Goal: Information Seeking & Learning: Learn about a topic

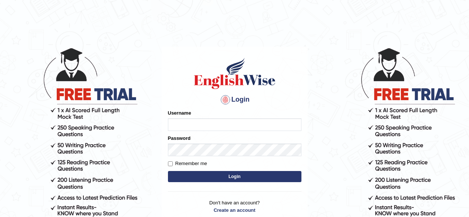
type input "[PERSON_NAME]"
drag, startPoint x: 0, startPoint y: 0, endPoint x: 234, endPoint y: 128, distance: 266.8
click at [234, 128] on input "vandit" at bounding box center [234, 124] width 133 height 13
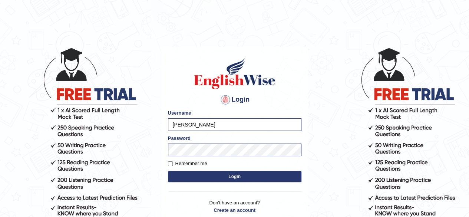
click at [191, 173] on button "Login" at bounding box center [234, 176] width 133 height 11
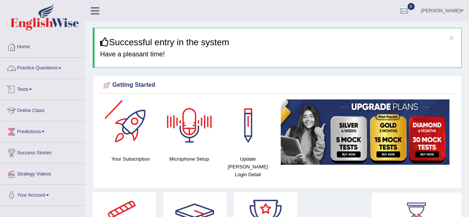
click at [56, 69] on link "Practice Questions" at bounding box center [42, 67] width 85 height 19
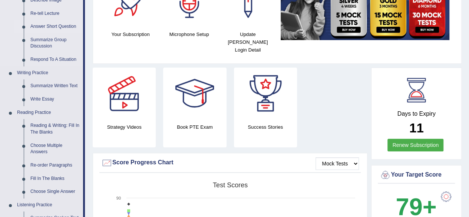
scroll to position [132, 0]
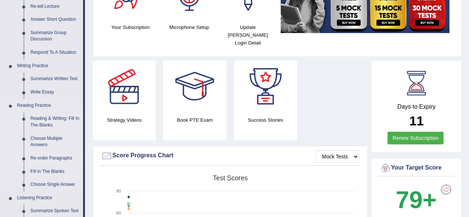
click at [55, 159] on link "Re-order Paragraphs" at bounding box center [55, 158] width 56 height 13
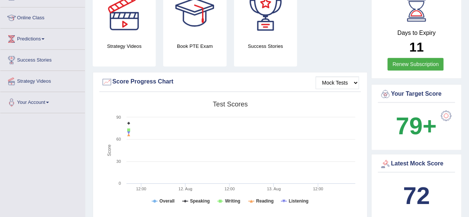
scroll to position [254, 0]
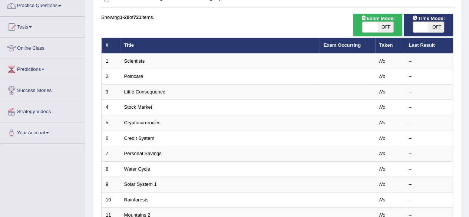
scroll to position [58, 0]
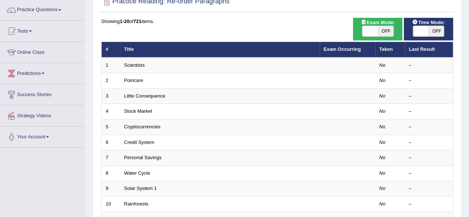
click at [384, 32] on span "OFF" at bounding box center [386, 31] width 16 height 10
checkbox input "true"
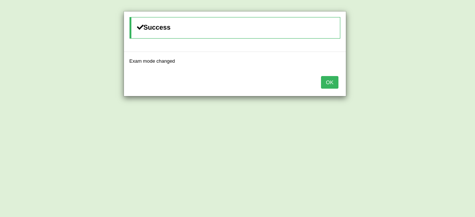
click at [331, 79] on button "OK" at bounding box center [329, 82] width 17 height 13
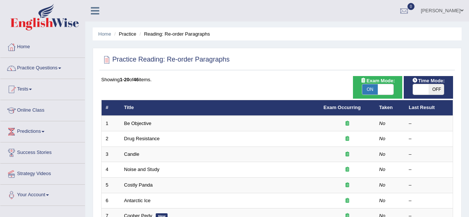
scroll to position [60, 0]
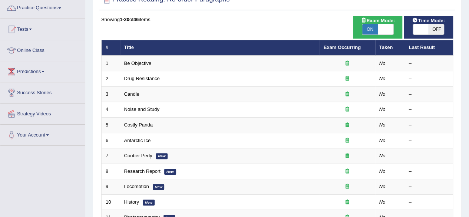
click at [423, 29] on span at bounding box center [421, 29] width 16 height 10
checkbox input "true"
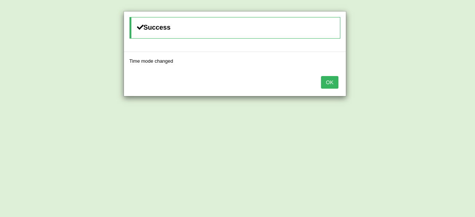
drag, startPoint x: 318, startPoint y: 82, endPoint x: 327, endPoint y: 80, distance: 9.0
click at [327, 80] on div "OK" at bounding box center [235, 83] width 222 height 26
click at [327, 80] on button "OK" at bounding box center [329, 82] width 17 height 13
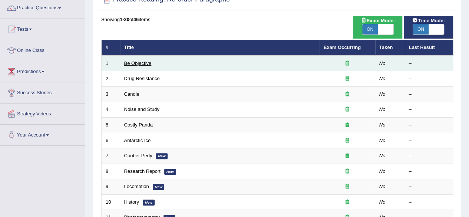
click at [150, 65] on link "Be Objective" at bounding box center [137, 63] width 27 height 6
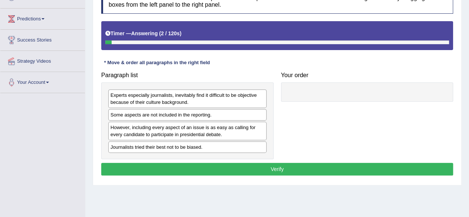
scroll to position [109, 0]
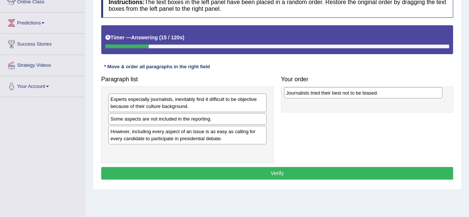
drag, startPoint x: 157, startPoint y: 152, endPoint x: 333, endPoint y: 95, distance: 184.8
click at [333, 95] on div "Journalists tried their best not to be biased." at bounding box center [363, 92] width 158 height 11
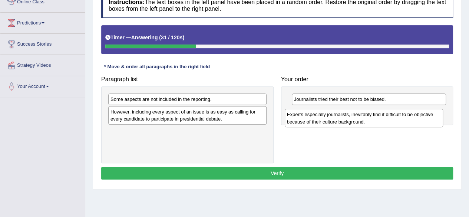
drag, startPoint x: 155, startPoint y: 104, endPoint x: 332, endPoint y: 120, distance: 176.8
click at [332, 120] on div "Experts especially journalists, inevitably find it difficult to be objective be…" at bounding box center [364, 118] width 158 height 19
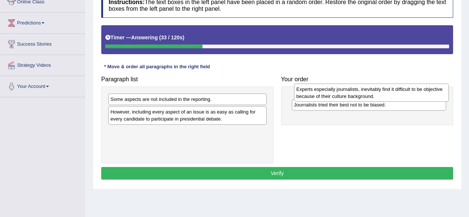
drag, startPoint x: 311, startPoint y: 115, endPoint x: 314, endPoint y: 93, distance: 22.0
click at [314, 93] on div "Experts especially journalists, inevitably find it difficult to be objective be…" at bounding box center [371, 92] width 155 height 19
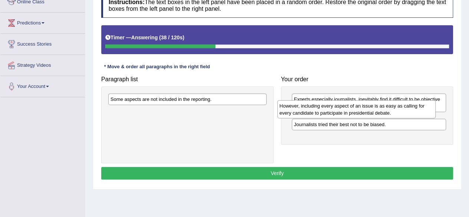
drag, startPoint x: 227, startPoint y: 114, endPoint x: 396, endPoint y: 109, distance: 169.2
click at [396, 109] on div "However, including every aspect of an issue is as easy as calling for every can…" at bounding box center [356, 109] width 158 height 19
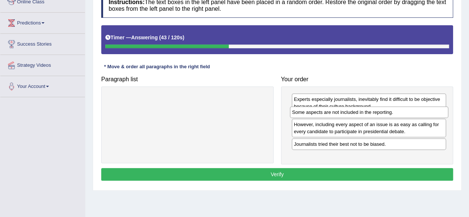
drag, startPoint x: 214, startPoint y: 98, endPoint x: 397, endPoint y: 112, distance: 183.4
click at [397, 112] on div "Some aspects are not included in the reporting." at bounding box center [369, 111] width 158 height 11
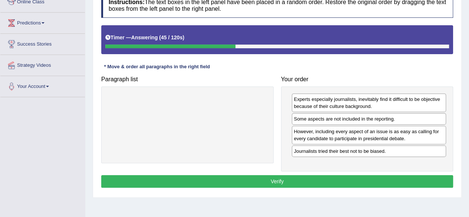
click at [275, 178] on button "Verify" at bounding box center [277, 181] width 352 height 13
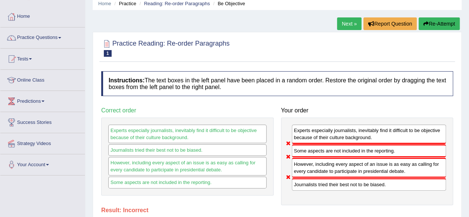
scroll to position [0, 0]
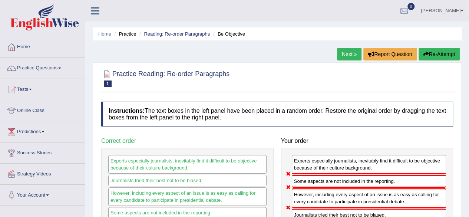
click at [355, 59] on link "Next »" at bounding box center [349, 54] width 24 height 13
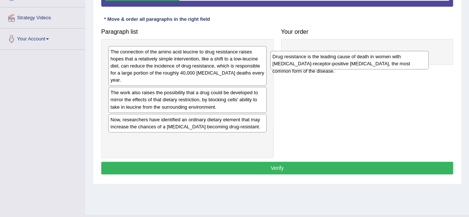
drag, startPoint x: 181, startPoint y: 92, endPoint x: 343, endPoint y: 57, distance: 165.9
click at [343, 57] on div "Drug resistance is the leading cause of death in women with estrogen-receptor-p…" at bounding box center [349, 60] width 158 height 19
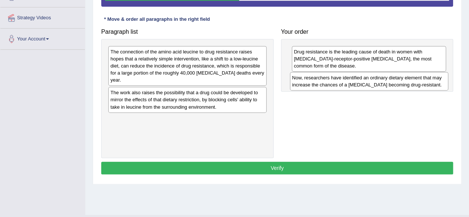
drag, startPoint x: 171, startPoint y: 120, endPoint x: 353, endPoint y: 79, distance: 186.3
click at [353, 79] on div "Now, researchers have identified an ordinary dietary element that may increase …" at bounding box center [369, 81] width 158 height 19
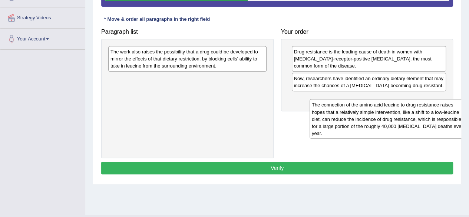
drag, startPoint x: 229, startPoint y: 70, endPoint x: 428, endPoint y: 123, distance: 206.2
click at [428, 123] on div "The connection of the amino acid leucine to drug resistance raises hopes that a…" at bounding box center [389, 119] width 158 height 40
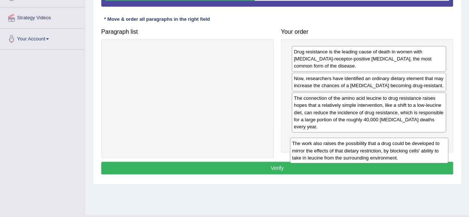
drag, startPoint x: 236, startPoint y: 55, endPoint x: 417, endPoint y: 146, distance: 202.7
click at [417, 146] on div "The work also raises the possibility that a drug could be developed to mirror t…" at bounding box center [369, 151] width 158 height 26
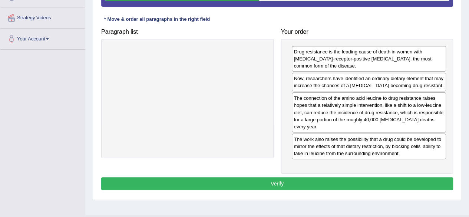
click at [285, 186] on button "Verify" at bounding box center [277, 183] width 352 height 13
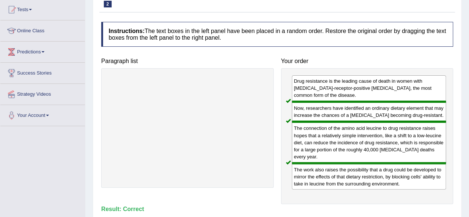
scroll to position [79, 0]
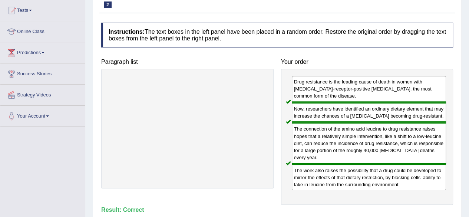
click at [468, 136] on div "Home Practice Reading: Re-order Paragraphs Drug Resistance « Prev Next » Report…" at bounding box center [277, 106] width 384 height 371
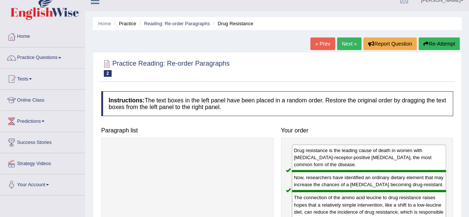
scroll to position [9, 0]
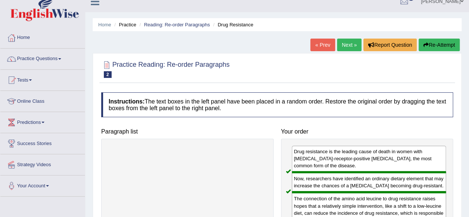
click at [347, 45] on link "Next »" at bounding box center [349, 45] width 24 height 13
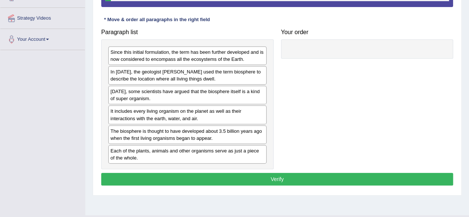
scroll to position [156, 0]
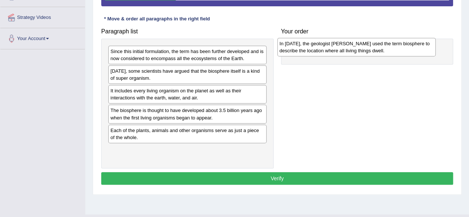
drag, startPoint x: 174, startPoint y: 74, endPoint x: 343, endPoint y: 46, distance: 172.1
click at [343, 46] on div "In 1875, the geologist Eduard Suess used the term biosphere to describe the loc…" at bounding box center [356, 47] width 158 height 19
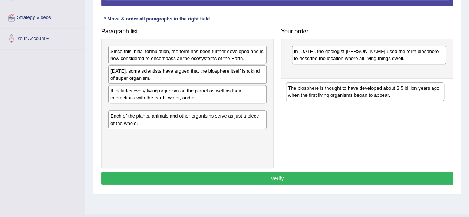
drag, startPoint x: 207, startPoint y: 121, endPoint x: 388, endPoint y: 97, distance: 182.9
click at [388, 97] on div "The biosphere is thought to have developed about 3.5 billion years ago when the…" at bounding box center [365, 91] width 158 height 19
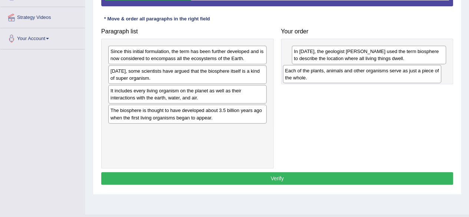
drag, startPoint x: 229, startPoint y: 135, endPoint x: 403, endPoint y: 74, distance: 183.8
click at [403, 74] on div "Each of the plants, animals and other organisms serve as just a piece of the wh…" at bounding box center [362, 74] width 158 height 19
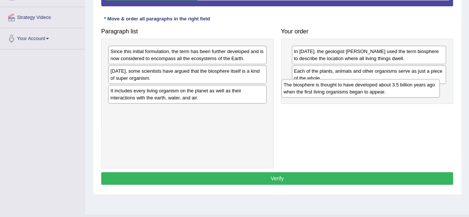
drag, startPoint x: 247, startPoint y: 112, endPoint x: 421, endPoint y: 88, distance: 175.6
click at [421, 88] on div "The biosphere is thought to have developed about 3.5 billion years ago when the…" at bounding box center [360, 88] width 158 height 19
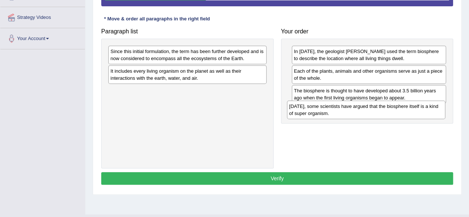
drag, startPoint x: 238, startPoint y: 69, endPoint x: 420, endPoint y: 109, distance: 186.3
click at [420, 109] on div "Today, some scientists have argued that the biosphere itself is a kind of super…" at bounding box center [366, 109] width 158 height 19
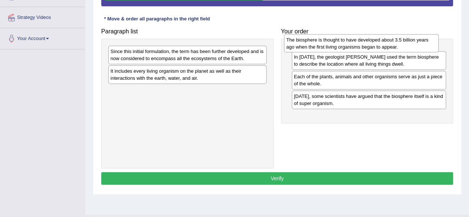
drag, startPoint x: 367, startPoint y: 98, endPoint x: 360, endPoint y: 47, distance: 51.0
click at [360, 47] on div "The biosphere is thought to have developed about 3.5 billion years ago when the…" at bounding box center [361, 43] width 155 height 19
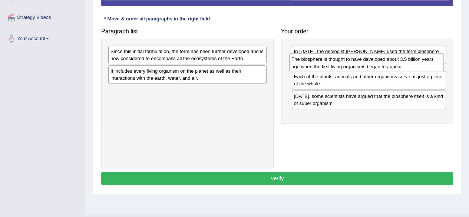
drag, startPoint x: 372, startPoint y: 56, endPoint x: 370, endPoint y: 64, distance: 8.5
click at [370, 64] on div "The biosphere is thought to have developed about 3.5 billion years ago when the…" at bounding box center [366, 62] width 155 height 19
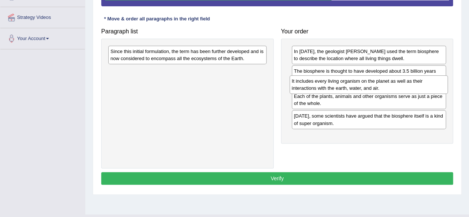
drag, startPoint x: 189, startPoint y: 79, endPoint x: 370, endPoint y: 89, distance: 181.6
click at [370, 89] on div "It includes every living organism on the planet as well as their interactions w…" at bounding box center [369, 84] width 158 height 19
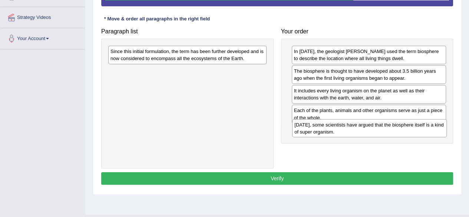
drag, startPoint x: 366, startPoint y: 133, endPoint x: 367, endPoint y: 129, distance: 4.1
click at [367, 129] on div "Today, some scientists have argued that the biosphere itself is a kind of super…" at bounding box center [369, 128] width 155 height 19
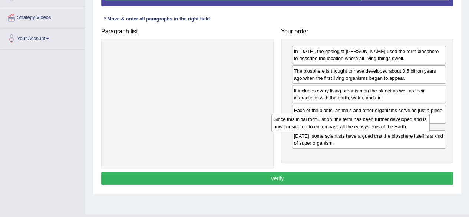
drag, startPoint x: 200, startPoint y: 59, endPoint x: 363, endPoint y: 127, distance: 176.9
click at [363, 127] on div "Since this initial formulation, the term has been further developed and is now …" at bounding box center [350, 122] width 158 height 19
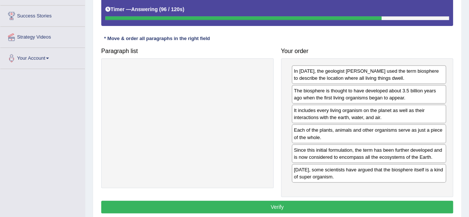
scroll to position [138, 0]
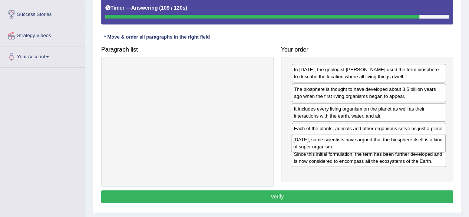
drag, startPoint x: 403, startPoint y: 169, endPoint x: 402, endPoint y: 142, distance: 26.7
click at [402, 142] on div "Today, some scientists have argued that the biosphere itself is a kind of super…" at bounding box center [368, 143] width 155 height 19
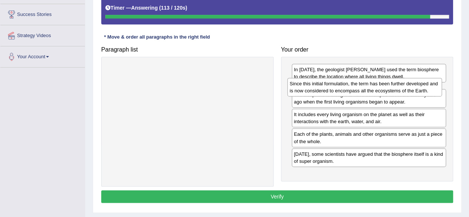
drag, startPoint x: 338, startPoint y: 161, endPoint x: 334, endPoint y: 78, distance: 83.9
click at [334, 78] on div "Since this initial formulation, the term has been further developed and is now …" at bounding box center [364, 87] width 155 height 19
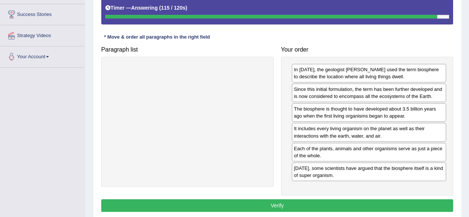
click at [274, 207] on button "Verify" at bounding box center [277, 205] width 352 height 13
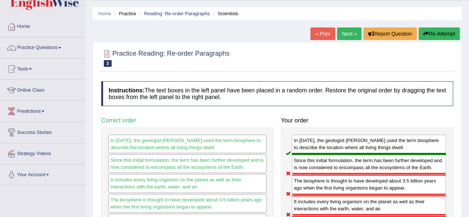
scroll to position [20, 0]
click at [346, 30] on link "Next »" at bounding box center [349, 34] width 24 height 13
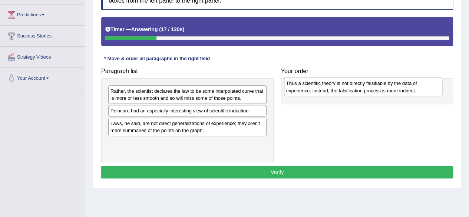
drag, startPoint x: 178, startPoint y: 127, endPoint x: 353, endPoint y: 87, distance: 180.2
click at [353, 87] on div "Thus a scientific theory is not directly falsifiable by the data of experience:…" at bounding box center [363, 87] width 158 height 19
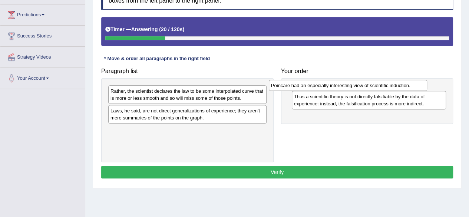
drag, startPoint x: 236, startPoint y: 114, endPoint x: 397, endPoint y: 89, distance: 162.8
click at [397, 89] on div "Poincare had an especially interesting view of scientific induction." at bounding box center [348, 85] width 158 height 11
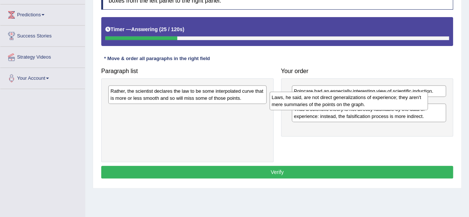
drag, startPoint x: 245, startPoint y: 118, endPoint x: 406, endPoint y: 106, distance: 161.8
click at [406, 106] on div "Laws, he said, are not direct generalizations of experience; they aren't mere s…" at bounding box center [349, 101] width 158 height 19
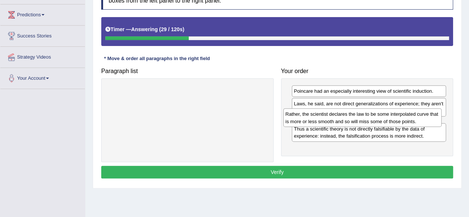
drag, startPoint x: 229, startPoint y: 92, endPoint x: 404, endPoint y: 115, distance: 176.6
click at [404, 115] on div "Rather, the scientist declares the law to be some interpolated curve that is mo…" at bounding box center [362, 117] width 158 height 19
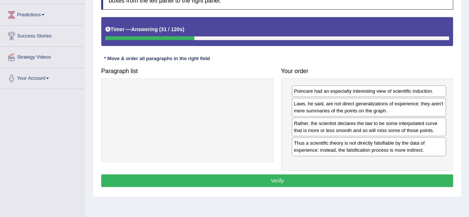
click at [277, 174] on button "Verify" at bounding box center [277, 180] width 352 height 13
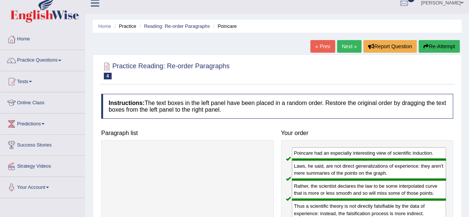
scroll to position [7, 0]
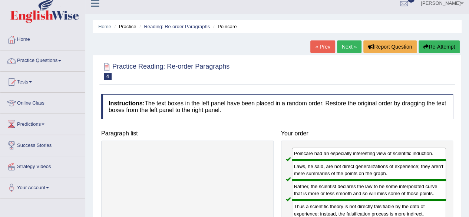
click at [356, 50] on link "Next »" at bounding box center [349, 46] width 24 height 13
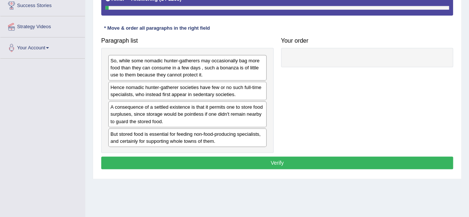
scroll to position [149, 0]
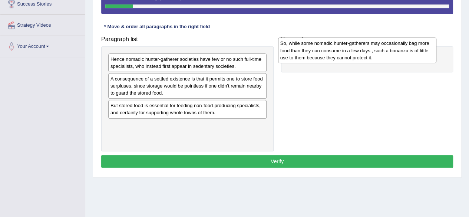
drag, startPoint x: 229, startPoint y: 75, endPoint x: 402, endPoint y: 66, distance: 173.4
click at [402, 63] on div "So, while some nomadic hunter-gatherers may occasionally bag more food than the…" at bounding box center [357, 50] width 158 height 26
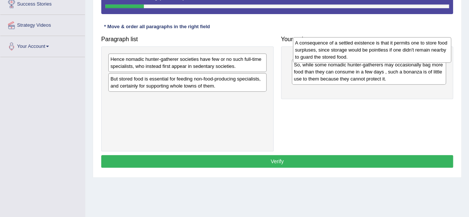
drag, startPoint x: 222, startPoint y: 86, endPoint x: 407, endPoint y: 51, distance: 188.0
click at [407, 51] on div "A consequence of a settled existence is that it permits one to store food surpl…" at bounding box center [372, 50] width 158 height 26
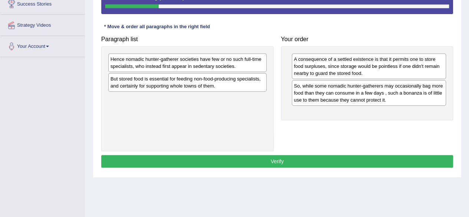
click at [233, 60] on div "Hence nomadic hunter-gatherer societies have few or no such full-time specialis…" at bounding box center [187, 62] width 158 height 19
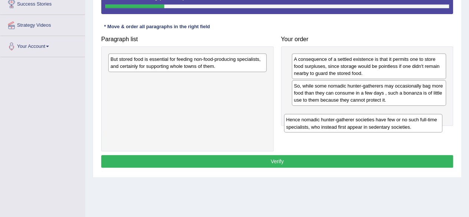
drag, startPoint x: 233, startPoint y: 60, endPoint x: 410, endPoint y: 120, distance: 186.8
click at [410, 120] on div "Hence nomadic hunter-gatherer societies have few or no such full-time specialis…" at bounding box center [363, 123] width 158 height 19
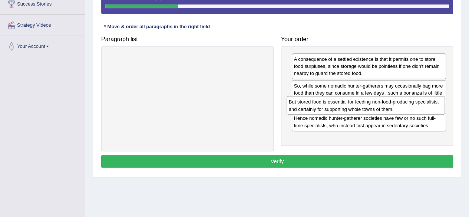
drag, startPoint x: 198, startPoint y: 64, endPoint x: 377, endPoint y: 110, distance: 184.3
click at [377, 110] on div "But stored food is essential for feeding non-food-producing specialists, and ce…" at bounding box center [366, 105] width 158 height 19
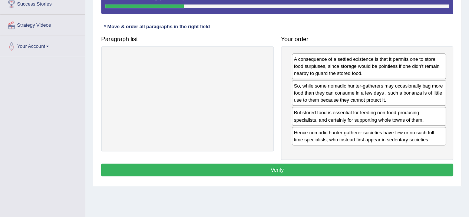
click at [281, 164] on button "Verify" at bounding box center [277, 170] width 352 height 13
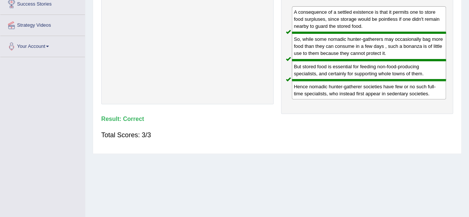
click at [434, 60] on div "But stored food is essential for feeding non-food-producing specialists, and ce…" at bounding box center [369, 70] width 155 height 20
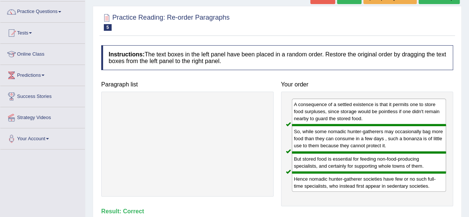
scroll to position [0, 0]
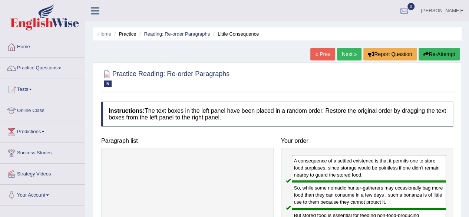
click at [352, 55] on link "Next »" at bounding box center [349, 54] width 24 height 13
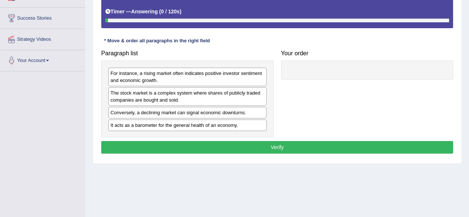
scroll to position [135, 0]
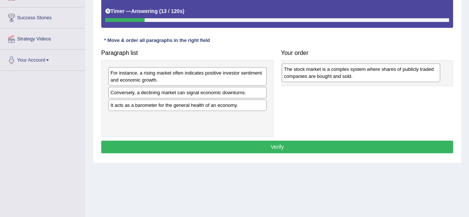
drag, startPoint x: 183, startPoint y: 102, endPoint x: 357, endPoint y: 79, distance: 175.4
click at [357, 79] on div "The stock market is a complex system where shares of publicly traded companies …" at bounding box center [361, 72] width 158 height 19
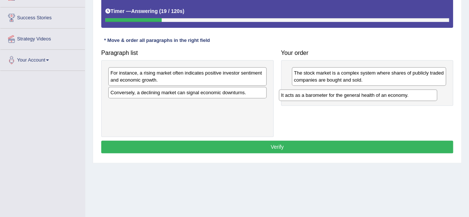
drag, startPoint x: 221, startPoint y: 106, endPoint x: 395, endPoint y: 94, distance: 174.0
click at [395, 94] on div "It acts as a barometer for the general health of an economy." at bounding box center [358, 94] width 158 height 11
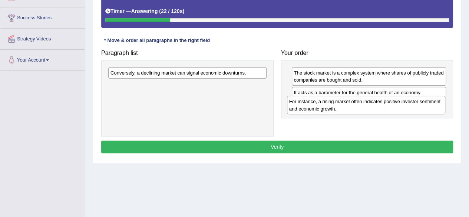
drag, startPoint x: 236, startPoint y: 84, endPoint x: 415, endPoint y: 114, distance: 181.2
click at [415, 114] on div "For instance, a rising market often indicates positive investor sentiment and e…" at bounding box center [366, 105] width 158 height 19
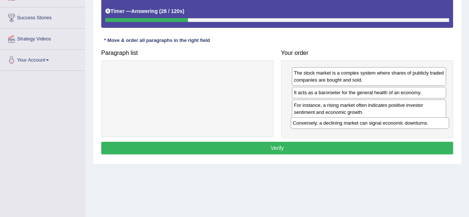
drag, startPoint x: 247, startPoint y: 75, endPoint x: 429, endPoint y: 125, distance: 189.3
click at [429, 125] on div "Conversely, a declining market can signal economic downturns." at bounding box center [370, 122] width 158 height 11
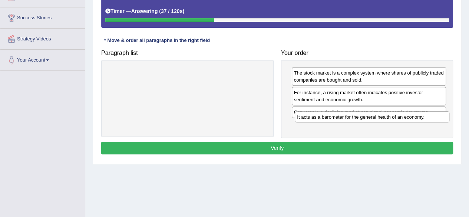
drag, startPoint x: 366, startPoint y: 93, endPoint x: 370, endPoint y: 112, distance: 19.3
click at [370, 112] on div "It acts as a barometer for the general health of an economy." at bounding box center [372, 116] width 155 height 11
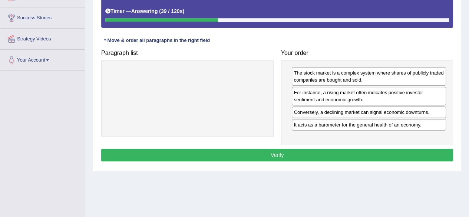
click at [277, 151] on button "Verify" at bounding box center [277, 155] width 352 height 13
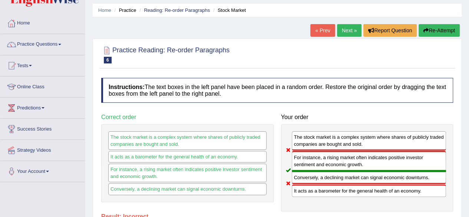
scroll to position [23, 0]
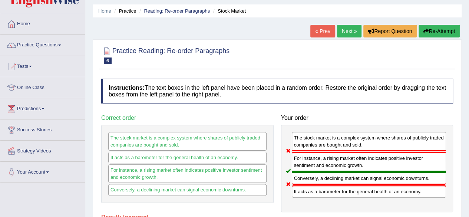
click at [344, 31] on link "Next »" at bounding box center [349, 31] width 24 height 13
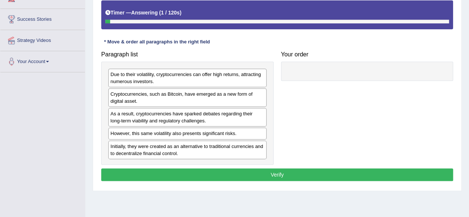
scroll to position [134, 0]
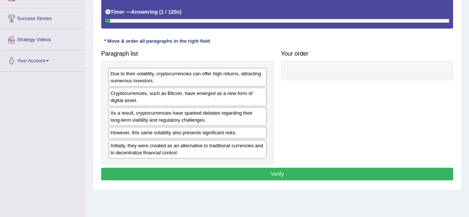
drag, startPoint x: 179, startPoint y: 105, endPoint x: 301, endPoint y: 115, distance: 122.7
click at [301, 115] on div "Paragraph list Due to their volatility, cryptocurrencies can offer high returns…" at bounding box center [277, 105] width 359 height 117
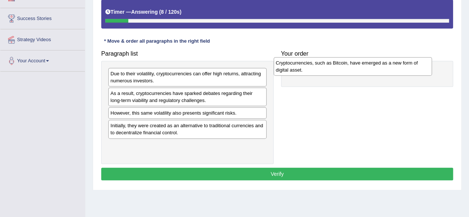
drag, startPoint x: 236, startPoint y: 96, endPoint x: 409, endPoint y: 62, distance: 176.9
click at [409, 62] on div "Cryptocurrencies, such as Bitcoin, have emerged as a new form of digital asset." at bounding box center [353, 66] width 158 height 19
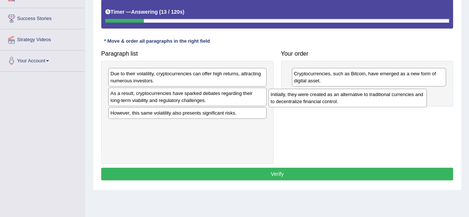
drag, startPoint x: 218, startPoint y: 127, endPoint x: 383, endPoint y: 100, distance: 168.0
click at [383, 100] on div "Initially, they were created as an alternative to traditional currencies and to…" at bounding box center [347, 98] width 158 height 19
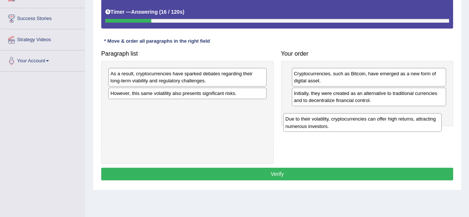
drag, startPoint x: 221, startPoint y: 79, endPoint x: 397, endPoint y: 121, distance: 180.8
click at [397, 121] on div "Due to their volatility, cryptocurrencies can offer high returns, attracting nu…" at bounding box center [362, 122] width 158 height 19
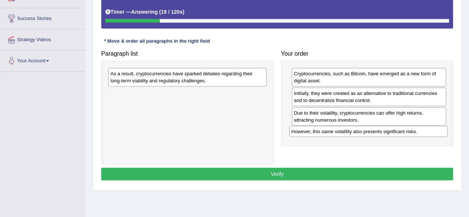
drag, startPoint x: 225, startPoint y: 90, endPoint x: 406, endPoint y: 129, distance: 185.1
click at [406, 129] on div "However, this same volatility also presents significant risks." at bounding box center [368, 131] width 158 height 11
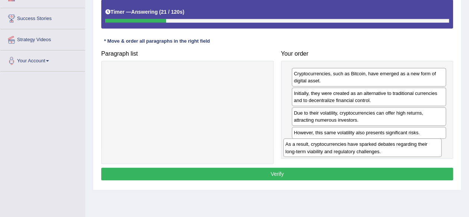
drag, startPoint x: 248, startPoint y: 73, endPoint x: 425, endPoint y: 147, distance: 191.2
click at [425, 147] on div "As a result, cryptocurrencies have sparked debates regarding their long-term vi…" at bounding box center [362, 147] width 158 height 19
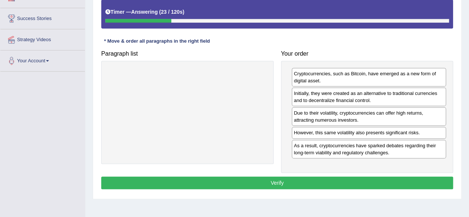
click at [278, 177] on button "Verify" at bounding box center [277, 183] width 352 height 13
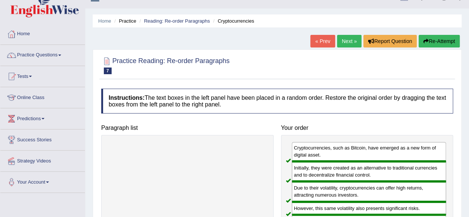
scroll to position [0, 0]
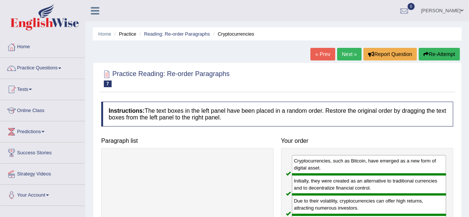
click at [347, 51] on link "Next »" at bounding box center [349, 54] width 24 height 13
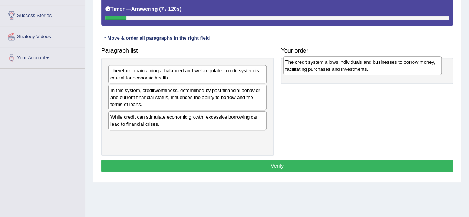
drag, startPoint x: 208, startPoint y: 94, endPoint x: 387, endPoint y: 63, distance: 181.7
click at [387, 63] on div "The credit system allows individuals and businesses to borrow money, facilitati…" at bounding box center [362, 65] width 158 height 19
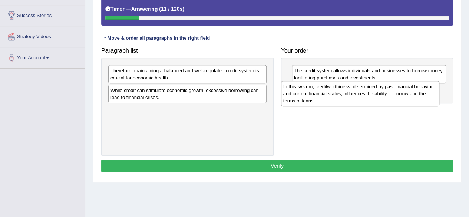
drag, startPoint x: 231, startPoint y: 96, endPoint x: 404, endPoint y: 93, distance: 172.8
click at [404, 93] on div "In this system, creditworthiness, determined by past financial behavior and cur…" at bounding box center [360, 94] width 158 height 26
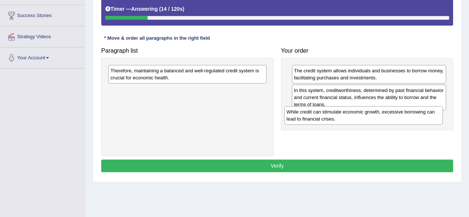
drag, startPoint x: 257, startPoint y: 99, endPoint x: 435, endPoint y: 129, distance: 180.4
click at [435, 125] on div "While credit can stimulate economic growth, excessive borrowing can lead to fin…" at bounding box center [363, 115] width 158 height 19
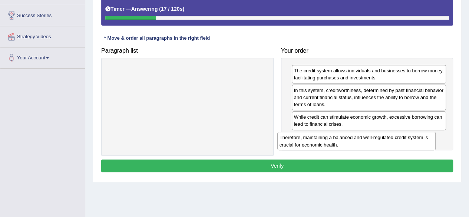
drag, startPoint x: 256, startPoint y: 73, endPoint x: 425, endPoint y: 141, distance: 182.3
click at [425, 141] on div "Therefore, maintaining a balanced and well-regulated credit system is crucial f…" at bounding box center [356, 141] width 158 height 19
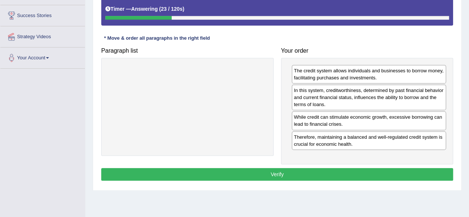
click at [277, 171] on button "Verify" at bounding box center [277, 174] width 352 height 13
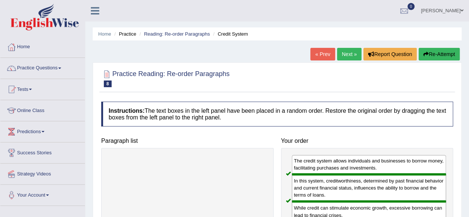
click at [344, 56] on link "Next »" at bounding box center [349, 54] width 24 height 13
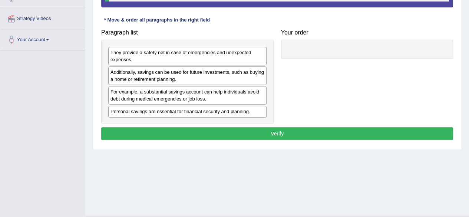
scroll to position [156, 0]
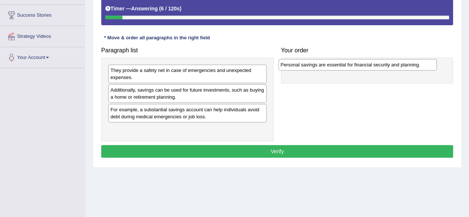
drag, startPoint x: 209, startPoint y: 130, endPoint x: 380, endPoint y: 66, distance: 182.1
click at [380, 66] on div "Personal savings are essential for financial security and planning." at bounding box center [357, 64] width 158 height 11
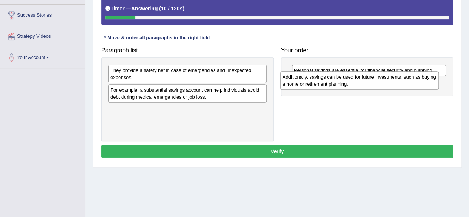
drag, startPoint x: 164, startPoint y: 95, endPoint x: 335, endPoint y: 82, distance: 171.8
click at [335, 82] on div "Additionally, savings can be used for future investments, such as buying a home…" at bounding box center [359, 80] width 158 height 19
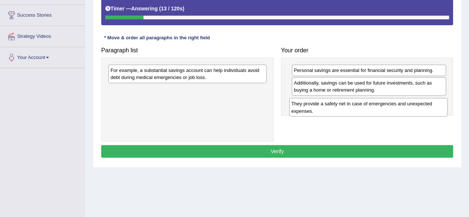
drag, startPoint x: 209, startPoint y: 78, endPoint x: 390, endPoint y: 111, distance: 184.0
click at [390, 111] on div "They provide a safety net in case of emergencies and unexpected expenses." at bounding box center [368, 107] width 158 height 19
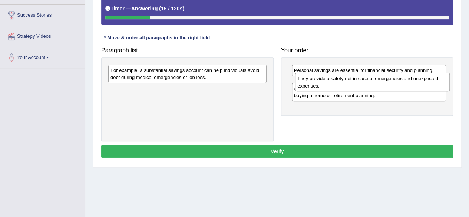
drag, startPoint x: 323, startPoint y: 106, endPoint x: 326, endPoint y: 83, distance: 23.9
click at [326, 83] on div "They provide a safety net in case of emergencies and unexpected expenses." at bounding box center [372, 82] width 155 height 19
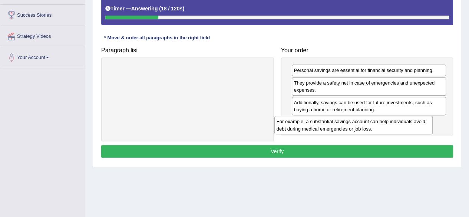
drag, startPoint x: 217, startPoint y: 76, endPoint x: 383, endPoint y: 128, distance: 173.9
click at [383, 128] on div "For example, a substantial savings account can help individuals avoid debt duri…" at bounding box center [353, 125] width 158 height 19
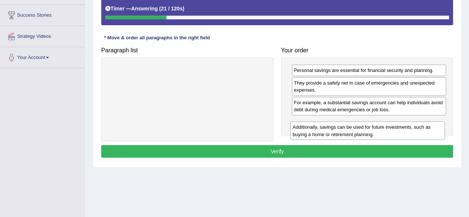
drag, startPoint x: 361, startPoint y: 107, endPoint x: 359, endPoint y: 132, distance: 24.6
click at [359, 132] on div "Additionally, savings can be used for future investments, such as buying a home…" at bounding box center [367, 130] width 155 height 19
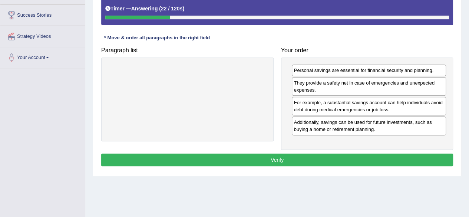
click at [278, 157] on button "Verify" at bounding box center [277, 160] width 352 height 13
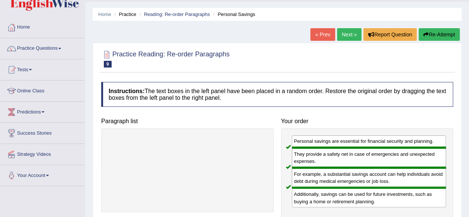
scroll to position [0, 0]
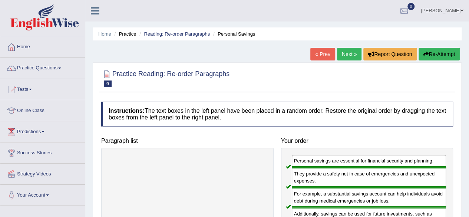
click at [342, 56] on link "Next »" at bounding box center [349, 54] width 24 height 13
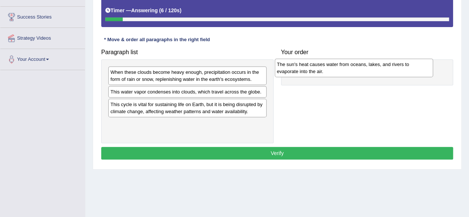
drag, startPoint x: 175, startPoint y: 125, endPoint x: 343, endPoint y: 67, distance: 177.3
click at [343, 67] on div "The sun's heat causes water from oceans, lakes, and rivers to evaporate into th…" at bounding box center [354, 68] width 158 height 19
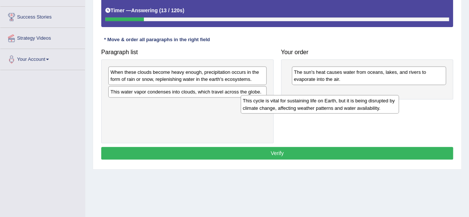
drag, startPoint x: 206, startPoint y: 111, endPoint x: 340, endPoint y: 107, distance: 133.6
click at [340, 107] on div "This cycle is vital for sustaining life on Earth, but it is being disrupted by …" at bounding box center [320, 104] width 158 height 19
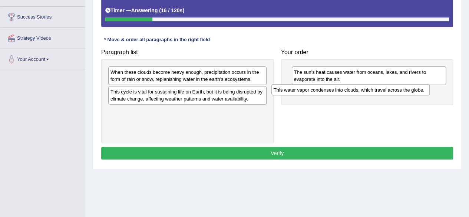
drag, startPoint x: 238, startPoint y: 93, endPoint x: 401, endPoint y: 92, distance: 163.2
click at [401, 92] on div "This water vapor condenses into clouds, which travel across the globe." at bounding box center [350, 89] width 158 height 11
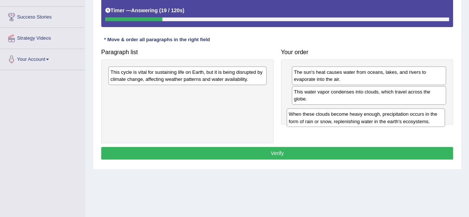
drag, startPoint x: 228, startPoint y: 73, endPoint x: 407, endPoint y: 116, distance: 183.3
click at [407, 116] on div "When these clouds become heavy enough, precipitation occurs in the form of rain…" at bounding box center [366, 117] width 158 height 19
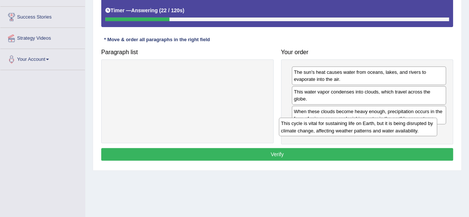
drag, startPoint x: 250, startPoint y: 72, endPoint x: 421, endPoint y: 128, distance: 180.4
click at [421, 128] on div "This cycle is vital for sustaining life on Earth, but it is being disrupted by …" at bounding box center [358, 127] width 158 height 19
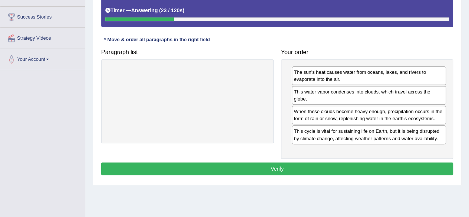
click at [278, 164] on button "Verify" at bounding box center [277, 168] width 352 height 13
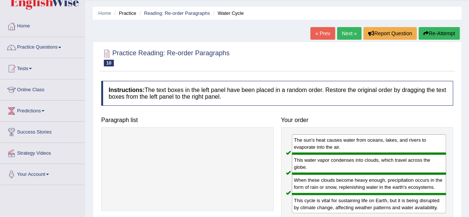
scroll to position [0, 0]
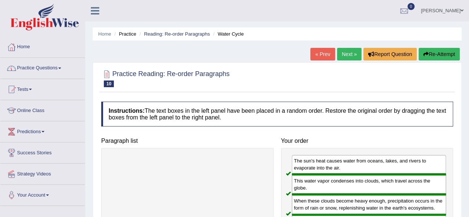
click at [43, 66] on link "Practice Questions" at bounding box center [42, 67] width 85 height 19
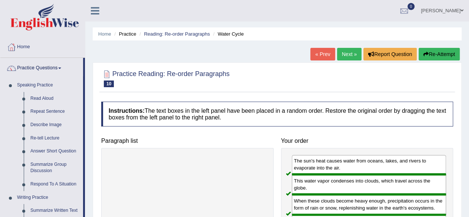
drag, startPoint x: 84, startPoint y: 145, endPoint x: 91, endPoint y: 215, distance: 70.4
click at [91, 215] on div "Toggle navigation Home Practice Questions Speaking Practice Read Aloud Repeat S…" at bounding box center [234, 193] width 469 height 386
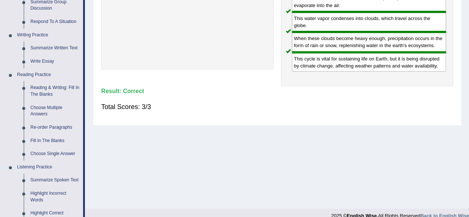
scroll to position [163, 0]
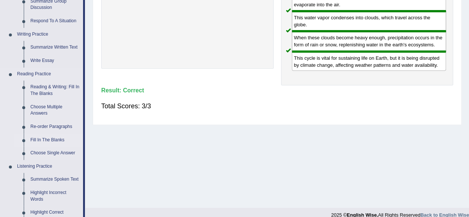
click at [59, 140] on link "Fill In The Blanks" at bounding box center [55, 139] width 56 height 13
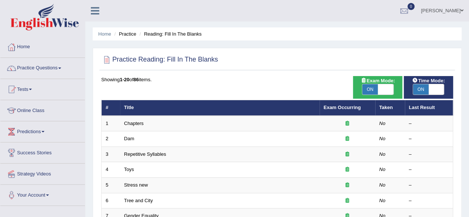
click at [370, 87] on span "ON" at bounding box center [370, 89] width 16 height 10
checkbox input "false"
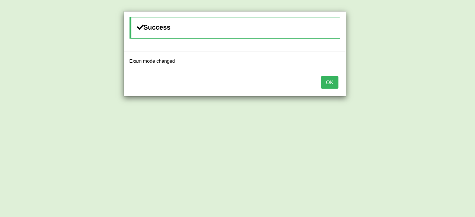
click at [329, 86] on button "OK" at bounding box center [329, 82] width 17 height 13
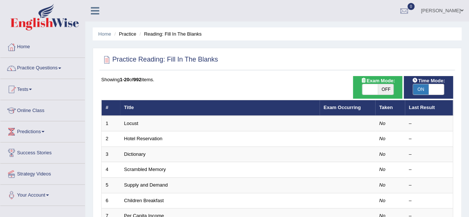
click at [421, 92] on span "ON" at bounding box center [421, 89] width 16 height 10
checkbox input "false"
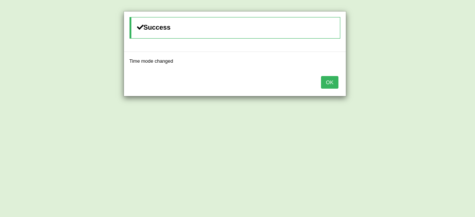
click at [330, 84] on button "OK" at bounding box center [329, 82] width 17 height 13
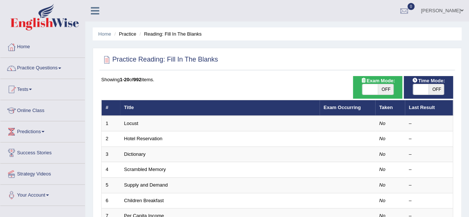
click at [382, 90] on span "OFF" at bounding box center [386, 89] width 16 height 10
checkbox input "true"
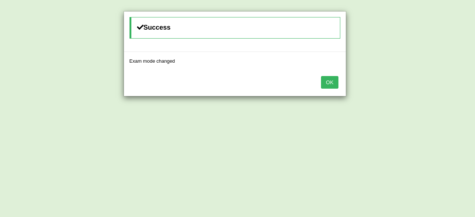
click at [329, 78] on button "OK" at bounding box center [329, 82] width 17 height 13
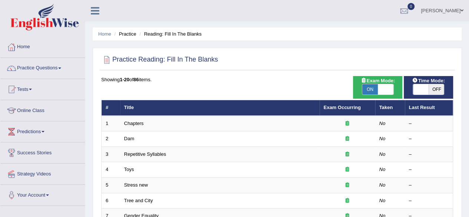
click at [423, 85] on span at bounding box center [421, 89] width 16 height 10
checkbox input "true"
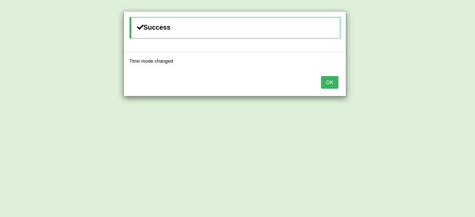
click at [335, 81] on button "OK" at bounding box center [329, 82] width 17 height 13
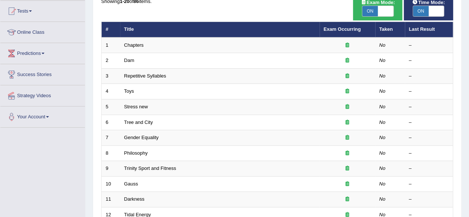
scroll to position [69, 0]
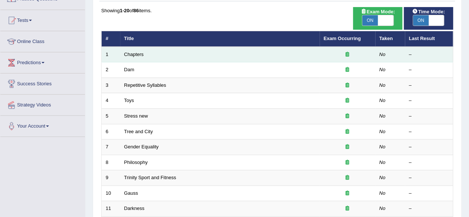
click at [129, 57] on td "Chapters" at bounding box center [220, 55] width 200 height 16
click at [143, 55] on link "Chapters" at bounding box center [134, 55] width 20 height 6
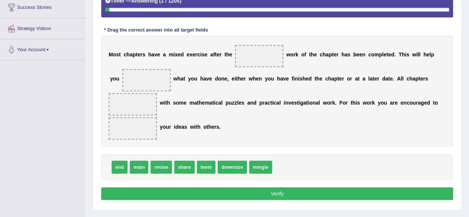
scroll to position [149, 0]
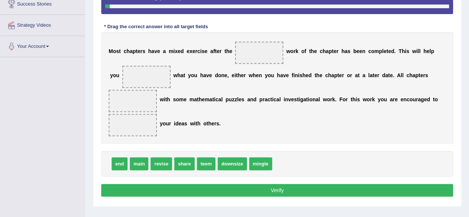
drag, startPoint x: 139, startPoint y: 165, endPoint x: 256, endPoint y: 58, distance: 159.0
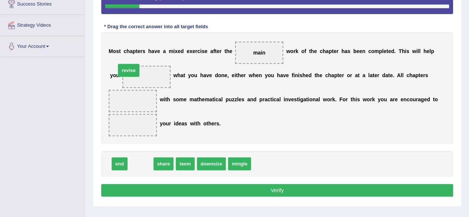
drag, startPoint x: 142, startPoint y: 163, endPoint x: 130, endPoint y: 69, distance: 94.6
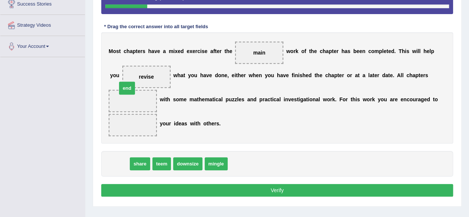
drag, startPoint x: 120, startPoint y: 164, endPoint x: 128, endPoint y: 86, distance: 77.9
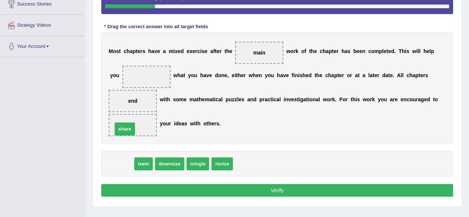
drag, startPoint x: 122, startPoint y: 159, endPoint x: 125, endPoint y: 124, distance: 35.4
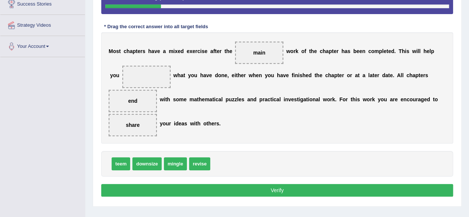
click at [277, 192] on button "Verify" at bounding box center [277, 190] width 352 height 13
drag, startPoint x: 192, startPoint y: 164, endPoint x: 126, endPoint y: 75, distance: 111.0
click at [276, 192] on button "Verify" at bounding box center [277, 190] width 352 height 13
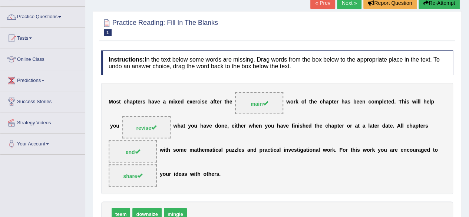
scroll to position [0, 0]
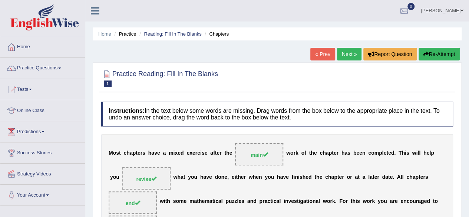
click at [349, 55] on link "Next »" at bounding box center [349, 54] width 24 height 13
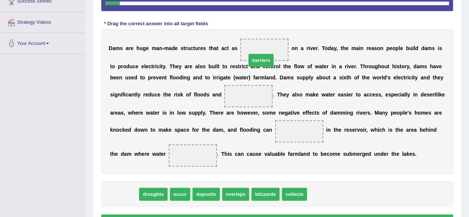
drag, startPoint x: 125, startPoint y: 182, endPoint x: 260, endPoint y: 52, distance: 187.0
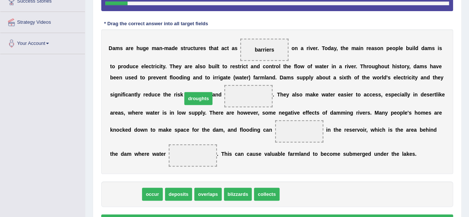
drag, startPoint x: 120, startPoint y: 178, endPoint x: 193, endPoint y: 82, distance: 120.4
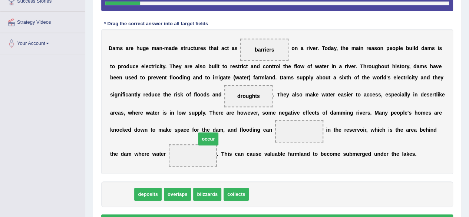
drag, startPoint x: 120, startPoint y: 180, endPoint x: 206, endPoint y: 124, distance: 103.0
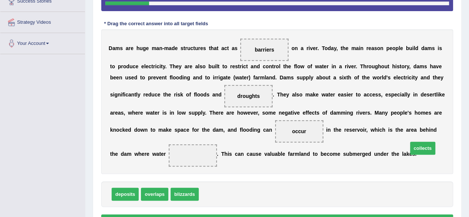
drag, startPoint x: 210, startPoint y: 178, endPoint x: 419, endPoint y: 131, distance: 214.7
click at [274, 214] on button "Verify" at bounding box center [277, 220] width 352 height 13
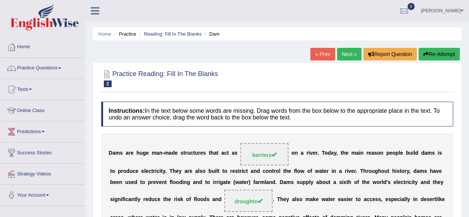
click at [343, 55] on link "Next »" at bounding box center [349, 54] width 24 height 13
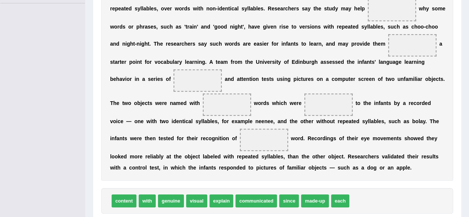
scroll to position [202, 0]
drag, startPoint x: 145, startPoint y: 203, endPoint x: 310, endPoint y: 106, distance: 191.6
drag, startPoint x: 146, startPoint y: 201, endPoint x: 333, endPoint y: 49, distance: 240.9
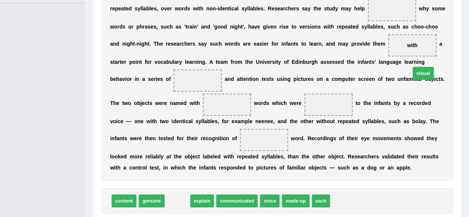
drag, startPoint x: 178, startPoint y: 200, endPoint x: 423, endPoint y: 73, distance: 277.0
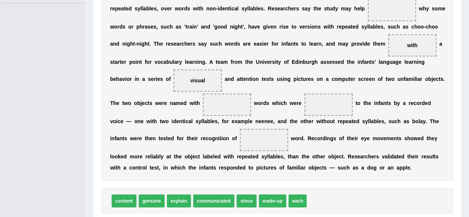
drag, startPoint x: 292, startPoint y: 198, endPoint x: 198, endPoint y: 156, distance: 102.6
drag, startPoint x: 286, startPoint y: 202, endPoint x: 133, endPoint y: 105, distance: 181.8
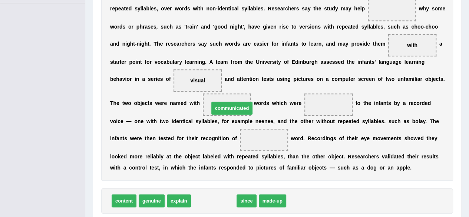
drag, startPoint x: 213, startPoint y: 199, endPoint x: 231, endPoint y: 106, distance: 94.8
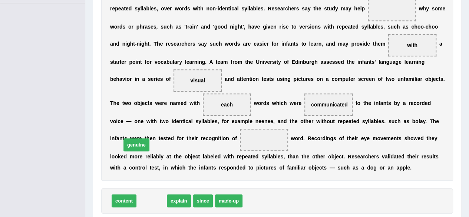
drag, startPoint x: 150, startPoint y: 200, endPoint x: 135, endPoint y: 144, distance: 57.3
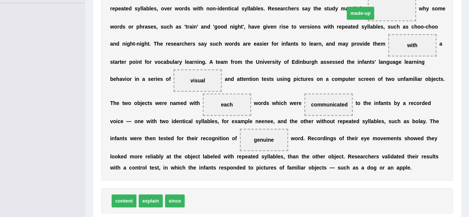
drag, startPoint x: 192, startPoint y: 200, endPoint x: 352, endPoint y: 11, distance: 247.3
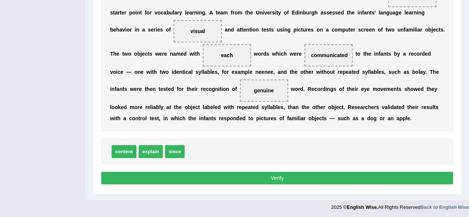
click at [277, 178] on button "Verify" at bounding box center [277, 178] width 352 height 13
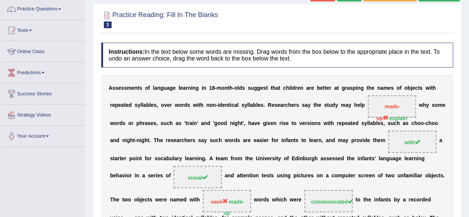
scroll to position [43, 0]
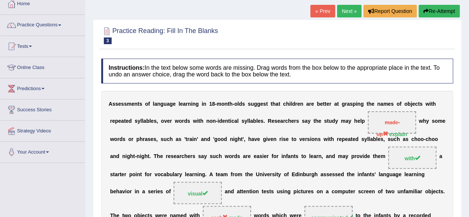
click at [348, 7] on link "Next »" at bounding box center [349, 11] width 24 height 13
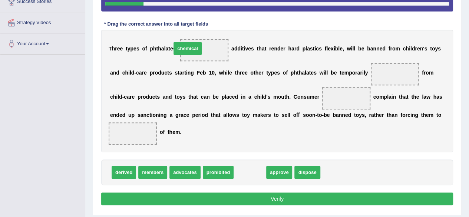
drag, startPoint x: 245, startPoint y: 173, endPoint x: 190, endPoint y: 47, distance: 137.0
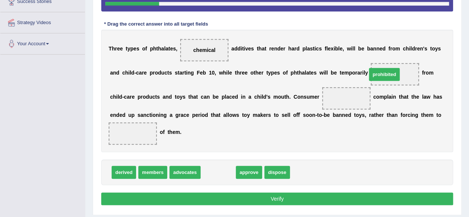
drag, startPoint x: 202, startPoint y: 171, endPoint x: 367, endPoint y: 72, distance: 192.2
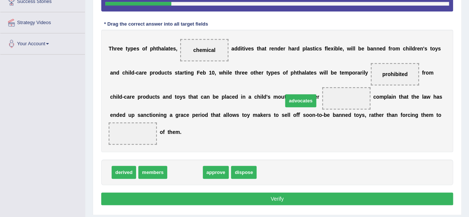
drag, startPoint x: 191, startPoint y: 168, endPoint x: 309, endPoint y: 96, distance: 137.6
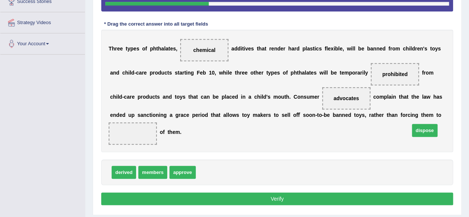
drag, startPoint x: 205, startPoint y: 171, endPoint x: 419, endPoint y: 126, distance: 217.8
click at [274, 198] on button "Verify" at bounding box center [277, 198] width 352 height 13
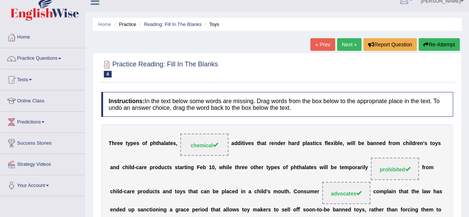
scroll to position [9, 0]
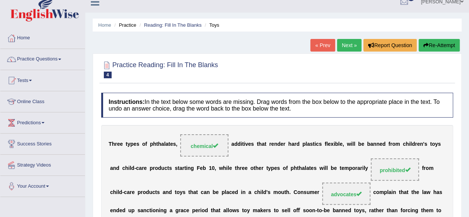
click at [355, 40] on link "Next »" at bounding box center [349, 45] width 24 height 13
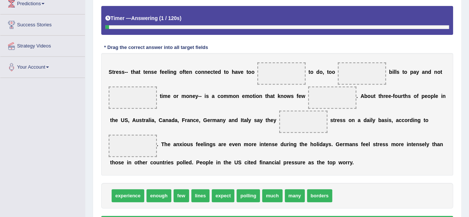
scroll to position [143, 0]
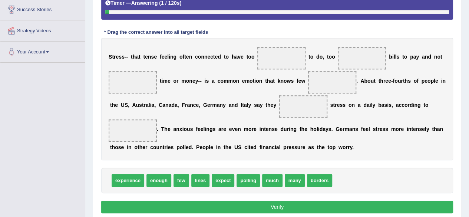
drag, startPoint x: 268, startPoint y: 181, endPoint x: 269, endPoint y: 59, distance: 121.6
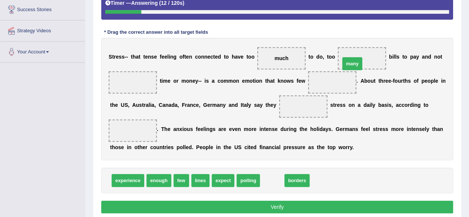
drag, startPoint x: 267, startPoint y: 180, endPoint x: 347, endPoint y: 63, distance: 141.9
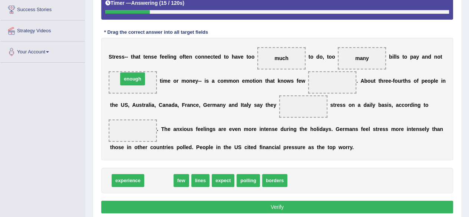
drag, startPoint x: 153, startPoint y: 178, endPoint x: 128, endPoint y: 78, distance: 103.2
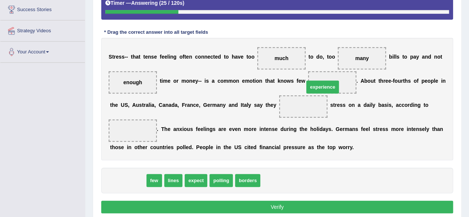
drag, startPoint x: 130, startPoint y: 180, endPoint x: 325, endPoint y: 86, distance: 215.9
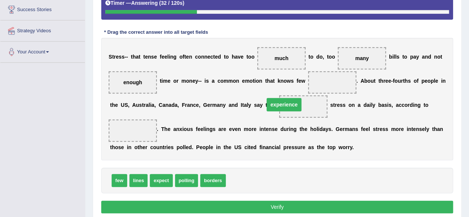
drag, startPoint x: 326, startPoint y: 83, endPoint x: 277, endPoint y: 104, distance: 52.5
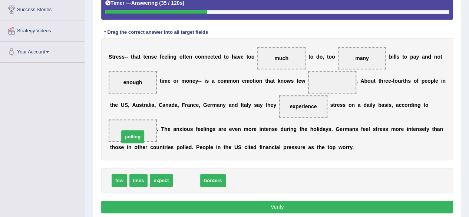
drag, startPoint x: 185, startPoint y: 179, endPoint x: 132, endPoint y: 135, distance: 69.6
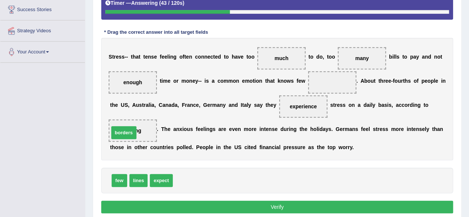
drag, startPoint x: 186, startPoint y: 177, endPoint x: 122, endPoint y: 129, distance: 79.7
drag, startPoint x: 184, startPoint y: 178, endPoint x: 180, endPoint y: 190, distance: 12.9
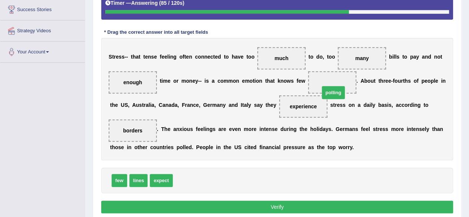
drag, startPoint x: 188, startPoint y: 177, endPoint x: 337, endPoint y: 85, distance: 174.8
click at [274, 204] on button "Verify" at bounding box center [277, 207] width 352 height 13
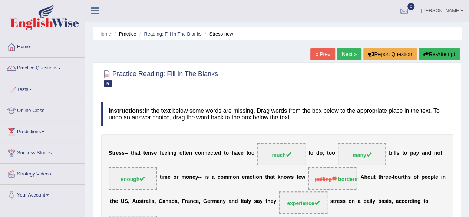
click at [347, 54] on link "Next »" at bounding box center [349, 54] width 24 height 13
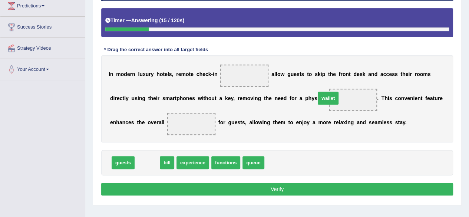
drag, startPoint x: 145, startPoint y: 163, endPoint x: 326, endPoint y: 98, distance: 192.1
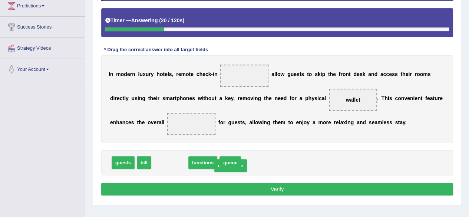
drag, startPoint x: 171, startPoint y: 160, endPoint x: 230, endPoint y: 168, distance: 59.5
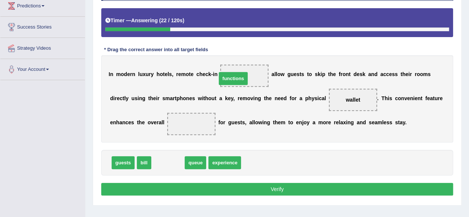
drag, startPoint x: 171, startPoint y: 165, endPoint x: 238, endPoint y: 80, distance: 108.0
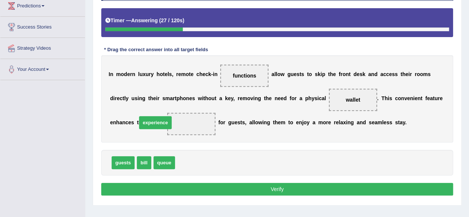
drag, startPoint x: 192, startPoint y: 163, endPoint x: 152, endPoint y: 121, distance: 57.4
click at [277, 187] on button "Verify" at bounding box center [277, 189] width 352 height 13
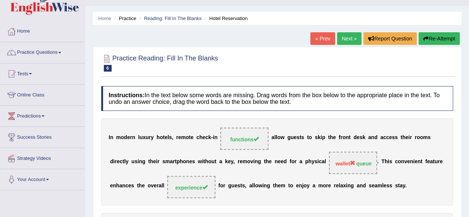
scroll to position [15, 0]
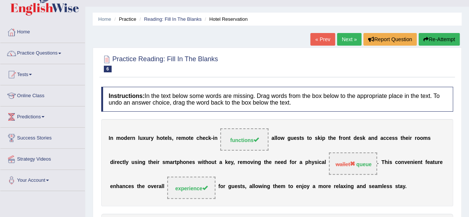
click at [344, 36] on link "Next »" at bounding box center [349, 39] width 24 height 13
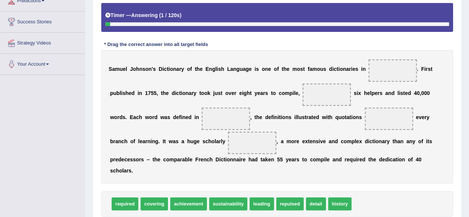
scroll to position [143, 0]
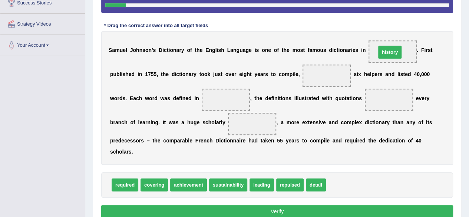
drag, startPoint x: 322, startPoint y: 173, endPoint x: 372, endPoint y: 44, distance: 138.4
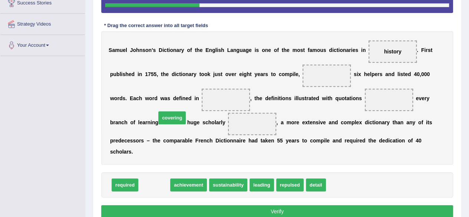
drag, startPoint x: 154, startPoint y: 172, endPoint x: 156, endPoint y: 181, distance: 9.6
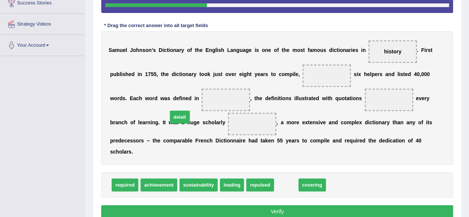
drag, startPoint x: 279, startPoint y: 174, endPoint x: 171, endPoint y: 104, distance: 128.6
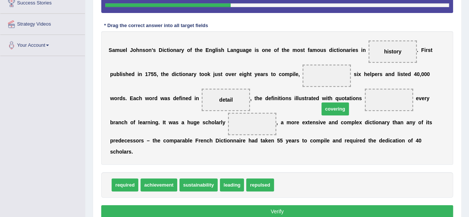
drag, startPoint x: 278, startPoint y: 172, endPoint x: 323, endPoint y: 98, distance: 87.5
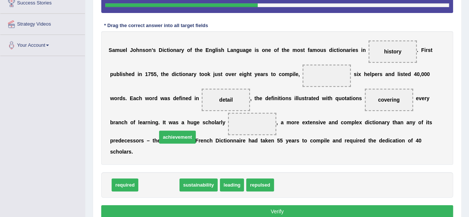
drag, startPoint x: 155, startPoint y: 174, endPoint x: 172, endPoint y: 126, distance: 50.0
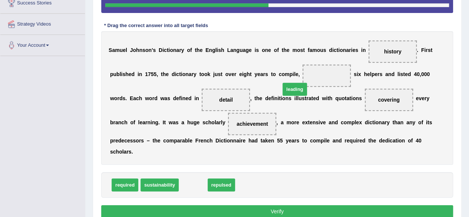
drag, startPoint x: 189, startPoint y: 174, endPoint x: 290, endPoint y: 81, distance: 137.0
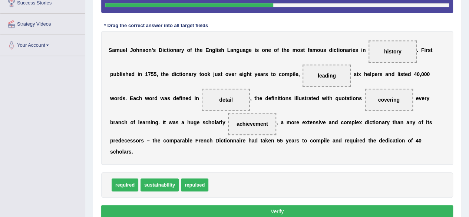
click at [275, 205] on button "Verify" at bounding box center [277, 211] width 352 height 13
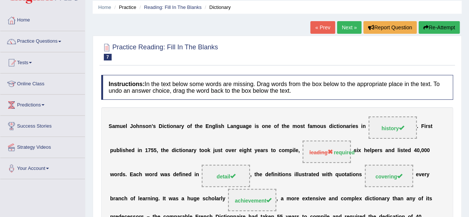
scroll to position [16, 0]
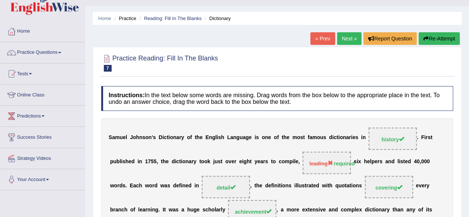
click at [345, 40] on link "Next »" at bounding box center [349, 38] width 24 height 13
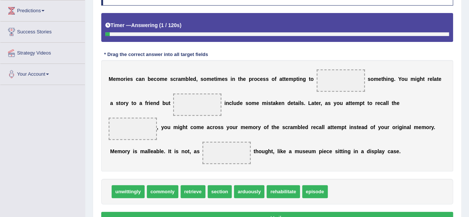
scroll to position [128, 0]
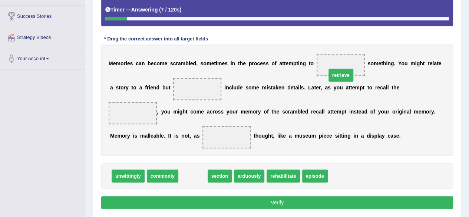
drag, startPoint x: 190, startPoint y: 163, endPoint x: 338, endPoint y: 62, distance: 179.1
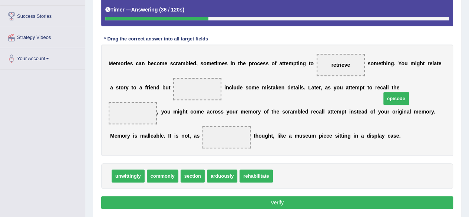
drag, startPoint x: 285, startPoint y: 158, endPoint x: 393, endPoint y: 80, distance: 133.2
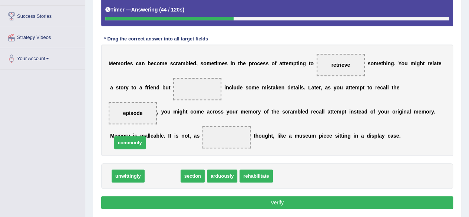
drag, startPoint x: 158, startPoint y: 161, endPoint x: 125, endPoint y: 126, distance: 47.7
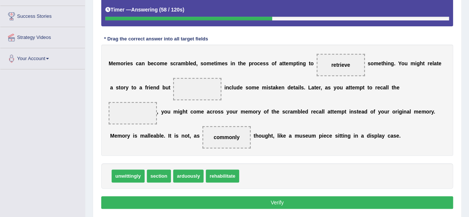
drag, startPoint x: 390, startPoint y: 89, endPoint x: 175, endPoint y: 94, distance: 215.5
drag, startPoint x: 178, startPoint y: 88, endPoint x: 394, endPoint y: 82, distance: 216.6
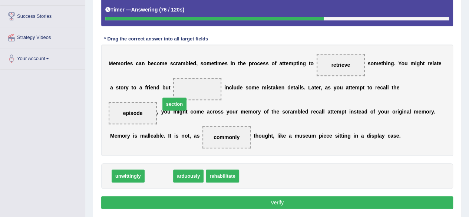
drag, startPoint x: 159, startPoint y: 165, endPoint x: 175, endPoint y: 93, distance: 74.1
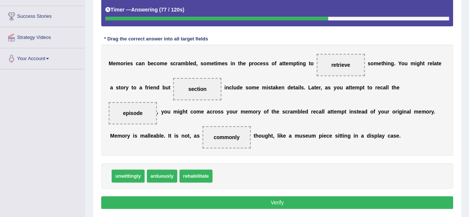
click at [278, 196] on button "Verify" at bounding box center [277, 202] width 352 height 13
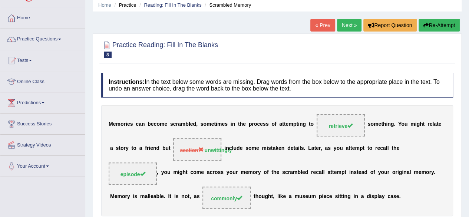
scroll to position [29, 0]
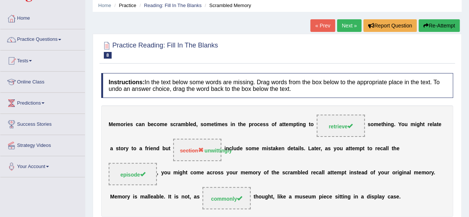
click at [345, 26] on link "Next »" at bounding box center [349, 25] width 24 height 13
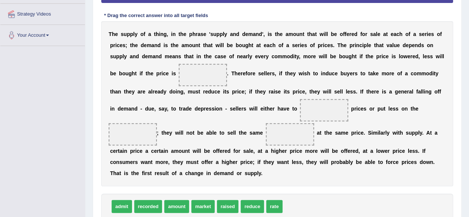
scroll to position [160, 0]
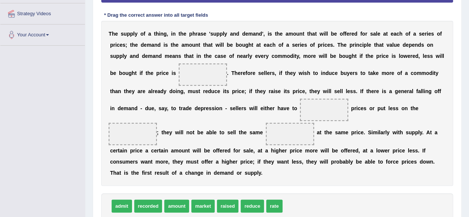
drag, startPoint x: 224, startPoint y: 195, endPoint x: 125, endPoint y: 75, distance: 156.0
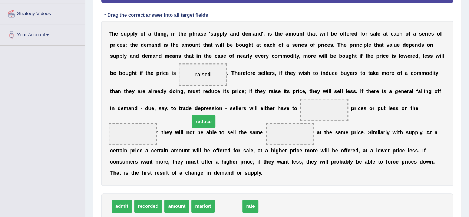
drag, startPoint x: 222, startPoint y: 190, endPoint x: 197, endPoint y: 106, distance: 87.9
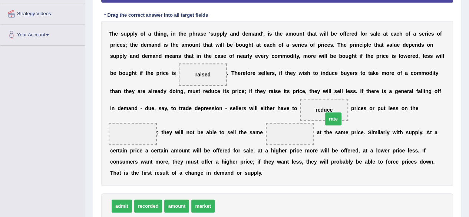
drag, startPoint x: 226, startPoint y: 187, endPoint x: 332, endPoint y: 100, distance: 136.5
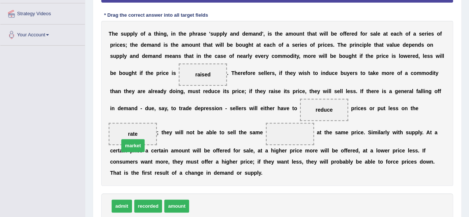
drag, startPoint x: 199, startPoint y: 196, endPoint x: 129, endPoint y: 136, distance: 92.3
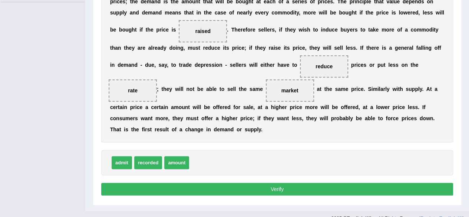
click at [276, 183] on button "Verify" at bounding box center [277, 189] width 352 height 13
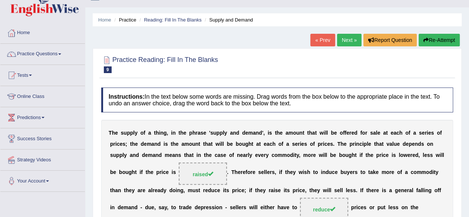
scroll to position [0, 0]
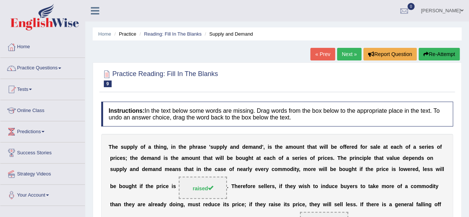
click at [347, 50] on link "Next »" at bounding box center [349, 54] width 24 height 13
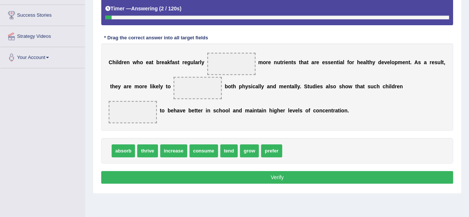
scroll to position [135, 0]
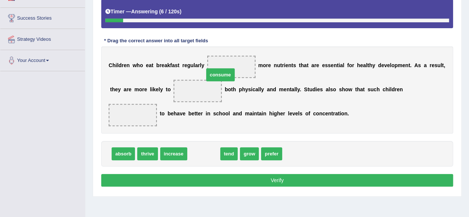
drag, startPoint x: 201, startPoint y: 140, endPoint x: 218, endPoint y: 61, distance: 80.7
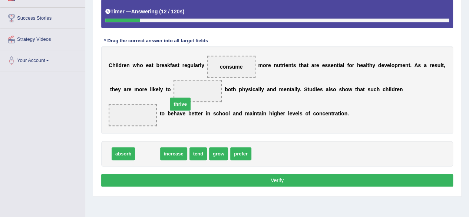
drag, startPoint x: 147, startPoint y: 138, endPoint x: 179, endPoint y: 88, distance: 59.4
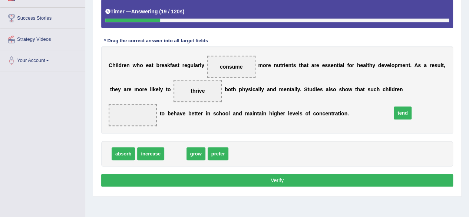
drag, startPoint x: 169, startPoint y: 141, endPoint x: 396, endPoint y: 98, distance: 231.7
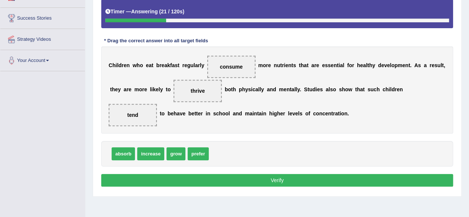
click at [275, 174] on button "Verify" at bounding box center [277, 180] width 352 height 13
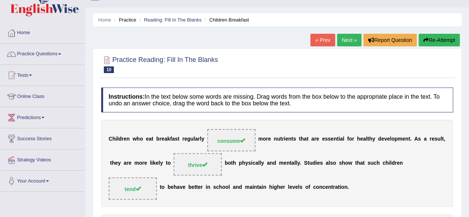
scroll to position [12, 0]
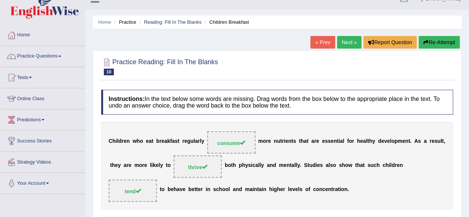
click at [344, 42] on link "Next »" at bounding box center [349, 42] width 24 height 13
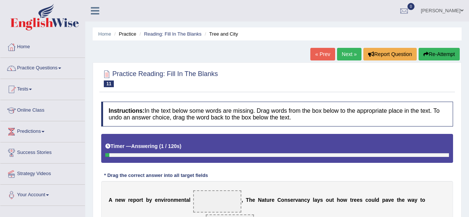
click at [469, 141] on html "Toggle navigation Home Practice Questions Speaking Practice Read Aloud Repeat S…" at bounding box center [234, 108] width 469 height 217
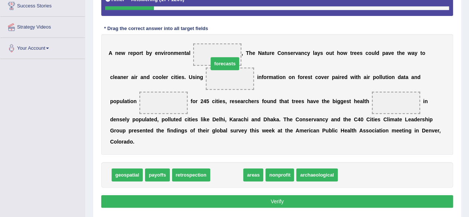
drag, startPoint x: 227, startPoint y: 161, endPoint x: 223, endPoint y: 52, distance: 109.4
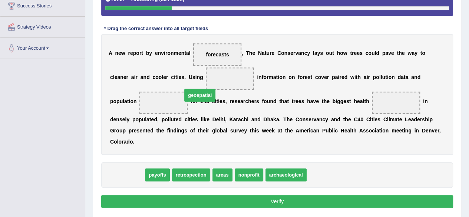
drag, startPoint x: 123, startPoint y: 164, endPoint x: 190, endPoint y: 89, distance: 100.6
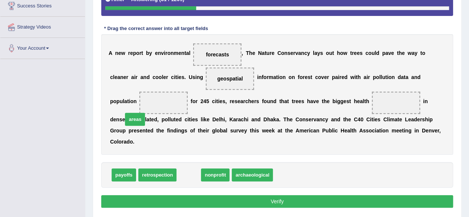
drag, startPoint x: 185, startPoint y: 161, endPoint x: 128, endPoint y: 100, distance: 83.2
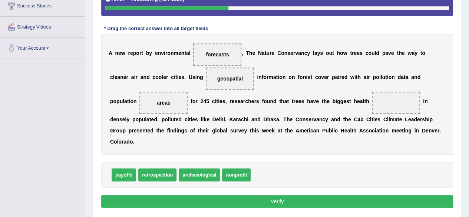
click at [146, 168] on span "retrospection" at bounding box center [157, 174] width 38 height 13
drag, startPoint x: 124, startPoint y: 165, endPoint x: 354, endPoint y: 107, distance: 237.2
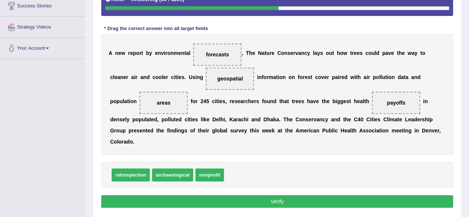
drag, startPoint x: 118, startPoint y: 105, endPoint x: 351, endPoint y: 94, distance: 233.1
click at [351, 94] on div "A n e w r e p o r t b y e n v i r o n m e n t a l forecasts , T h e N a t u r e…" at bounding box center [277, 94] width 352 height 121
drag, startPoint x: 351, startPoint y: 107, endPoint x: 306, endPoint y: 155, distance: 65.6
click at [306, 155] on div "Instructions: In the text below some words are missing. Drag words from the box…" at bounding box center [277, 82] width 356 height 263
drag, startPoint x: 352, startPoint y: 102, endPoint x: 125, endPoint y: 100, distance: 226.2
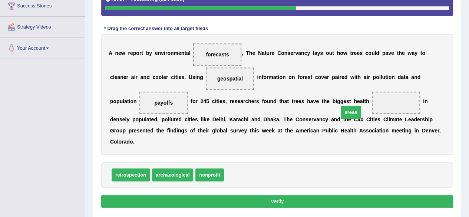
drag, startPoint x: 229, startPoint y: 161, endPoint x: 345, endPoint y: 98, distance: 132.1
click at [278, 195] on button "Verify" at bounding box center [277, 201] width 352 height 13
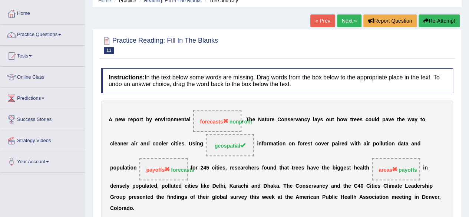
scroll to position [33, 0]
click at [341, 16] on link "Next »" at bounding box center [349, 21] width 24 height 13
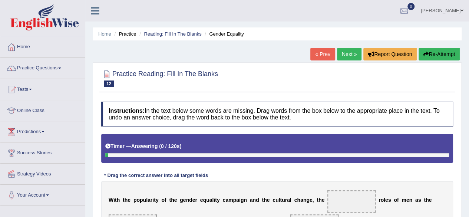
click at [469, 87] on html "Toggle navigation Home Practice Questions Speaking Practice Read Aloud Repeat S…" at bounding box center [234, 108] width 469 height 217
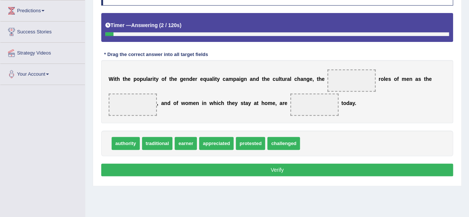
scroll to position [122, 0]
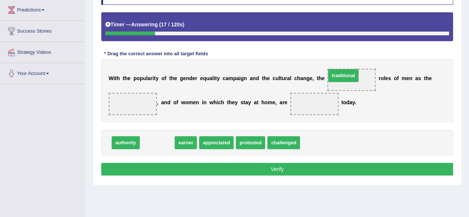
drag, startPoint x: 151, startPoint y: 141, endPoint x: 334, endPoint y: 76, distance: 193.6
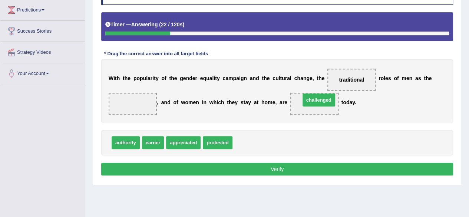
drag, startPoint x: 248, startPoint y: 142, endPoint x: 316, endPoint y: 100, distance: 80.1
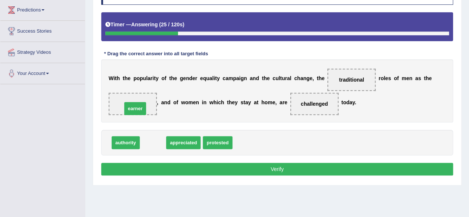
drag, startPoint x: 153, startPoint y: 141, endPoint x: 134, endPoint y: 105, distance: 40.1
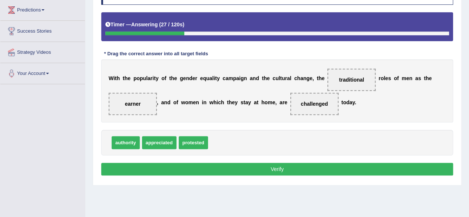
click at [273, 167] on button "Verify" at bounding box center [277, 169] width 352 height 13
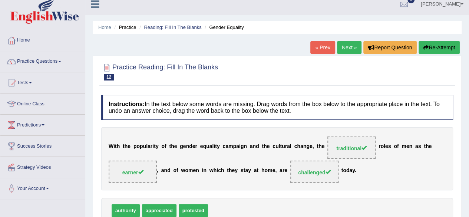
scroll to position [5, 0]
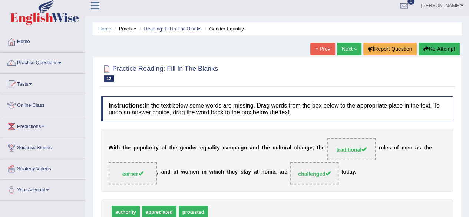
click at [346, 50] on link "Next »" at bounding box center [349, 49] width 24 height 13
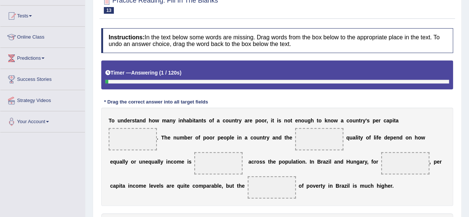
scroll to position [125, 0]
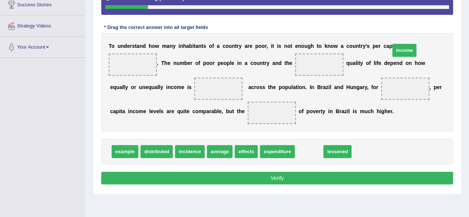
drag, startPoint x: 306, startPoint y: 162, endPoint x: 409, endPoint y: 51, distance: 152.2
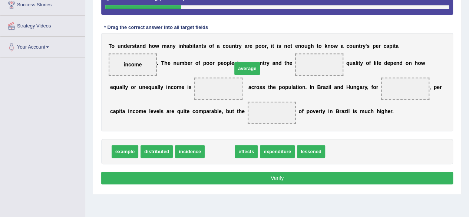
drag, startPoint x: 218, startPoint y: 165, endPoint x: 246, endPoint y: 82, distance: 87.8
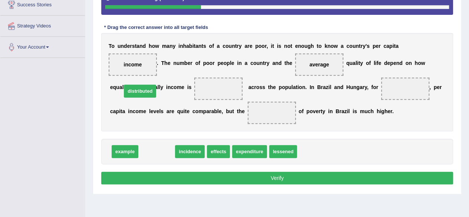
drag, startPoint x: 150, startPoint y: 165, endPoint x: 133, endPoint y: 104, distance: 63.3
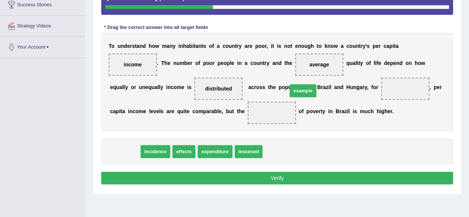
drag, startPoint x: 125, startPoint y: 165, endPoint x: 303, endPoint y: 105, distance: 188.0
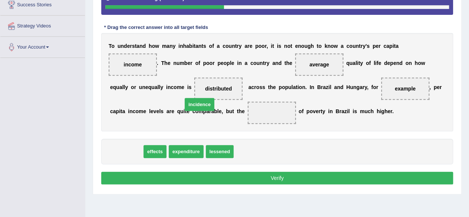
drag, startPoint x: 128, startPoint y: 164, endPoint x: 203, endPoint y: 118, distance: 87.8
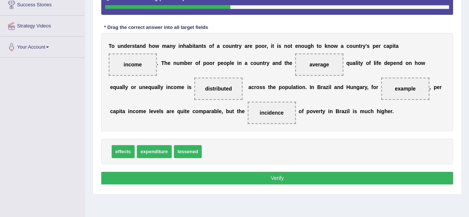
click at [276, 184] on button "Verify" at bounding box center [277, 178] width 352 height 13
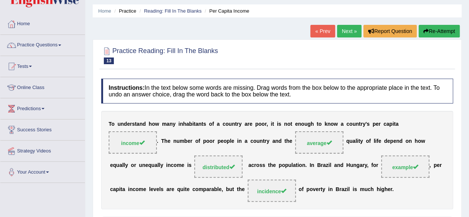
scroll to position [16, 0]
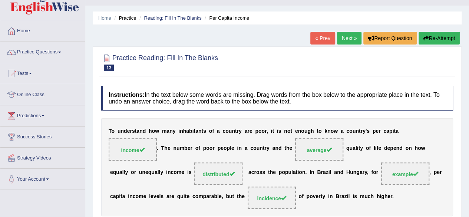
click at [344, 34] on link "Next »" at bounding box center [349, 38] width 24 height 13
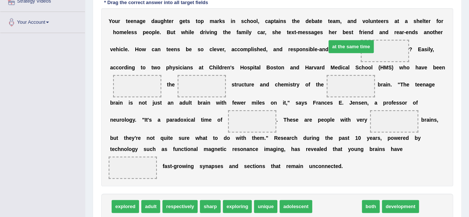
drag, startPoint x: 325, startPoint y: 206, endPoint x: 339, endPoint y: 46, distance: 160.8
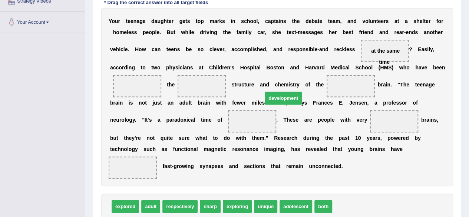
drag, startPoint x: 340, startPoint y: 205, endPoint x: 270, endPoint y: 97, distance: 128.5
drag, startPoint x: 268, startPoint y: 102, endPoint x: 210, endPoint y: 158, distance: 80.5
click at [210, 158] on div "Y o u r t e e n a g e d a u g h t e r g e t s t o p m a r k s i n s c h o o l ,…" at bounding box center [277, 97] width 352 height 178
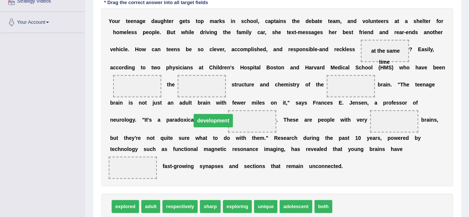
drag, startPoint x: 275, startPoint y: 98, endPoint x: 133, endPoint y: 131, distance: 145.5
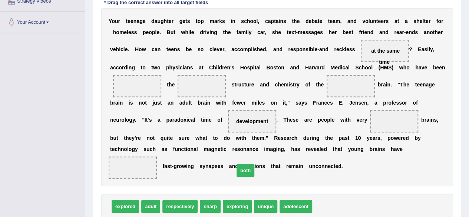
drag, startPoint x: 318, startPoint y: 207, endPoint x: 240, endPoint y: 171, distance: 86.3
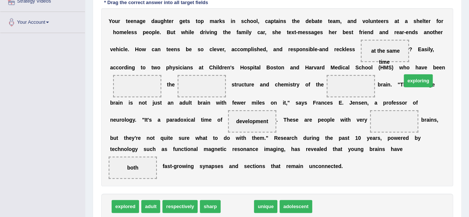
drag, startPoint x: 236, startPoint y: 205, endPoint x: 413, endPoint y: 76, distance: 219.2
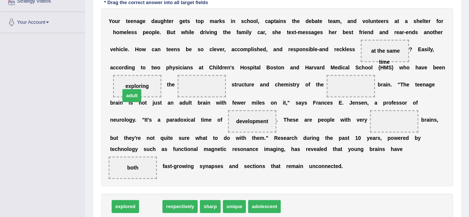
drag, startPoint x: 146, startPoint y: 204, endPoint x: 128, endPoint y: 93, distance: 112.1
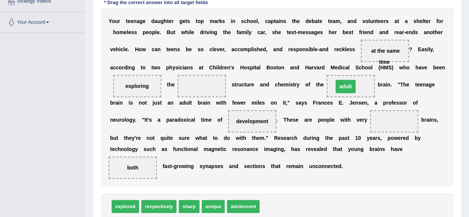
drag, startPoint x: 132, startPoint y: 98, endPoint x: 277, endPoint y: 101, distance: 145.4
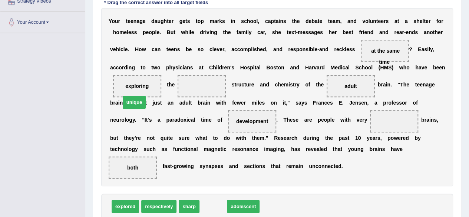
drag, startPoint x: 212, startPoint y: 204, endPoint x: 133, endPoint y: 100, distance: 130.5
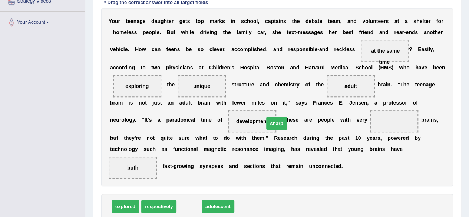
drag, startPoint x: 188, startPoint y: 208, endPoint x: 276, endPoint y: 133, distance: 115.7
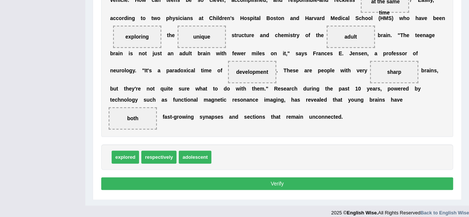
scroll to position [230, 0]
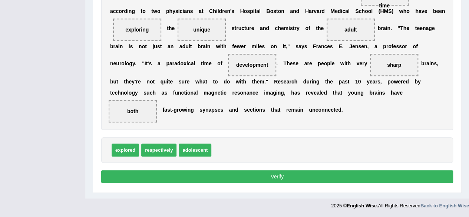
click at [278, 178] on button "Verify" at bounding box center [277, 176] width 352 height 13
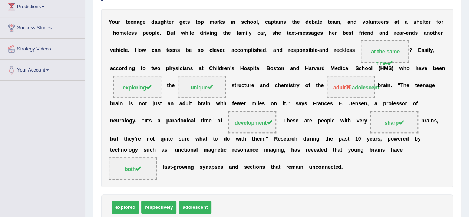
scroll to position [125, 0]
drag, startPoint x: 466, startPoint y: 141, endPoint x: 474, endPoint y: 129, distance: 14.2
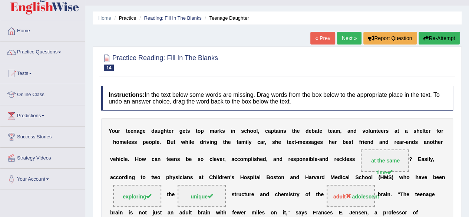
scroll to position [0, 0]
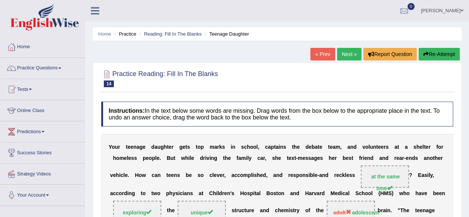
click at [352, 55] on link "Next »" at bounding box center [349, 54] width 24 height 13
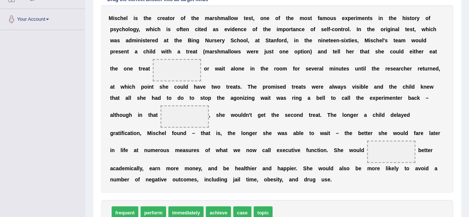
scroll to position [179, 0]
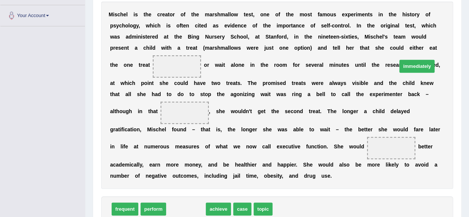
drag, startPoint x: 187, startPoint y: 197, endPoint x: 408, endPoint y: 55, distance: 262.7
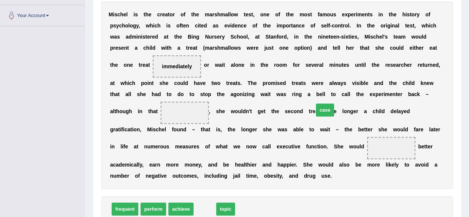
drag, startPoint x: 202, startPoint y: 197, endPoint x: 323, endPoint y: 97, distance: 156.7
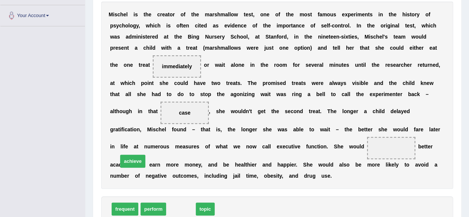
drag, startPoint x: 174, startPoint y: 195, endPoint x: 126, endPoint y: 147, distance: 68.2
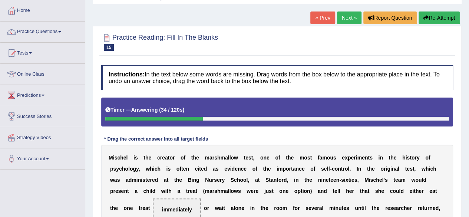
scroll to position [226, 0]
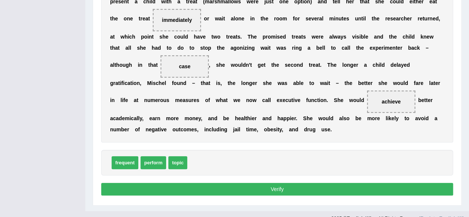
click at [281, 183] on button "Verify" at bounding box center [277, 189] width 352 height 13
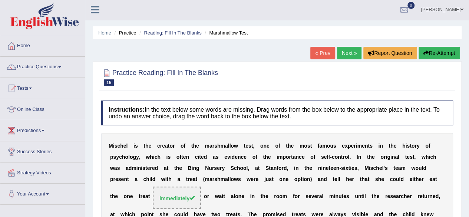
scroll to position [0, 0]
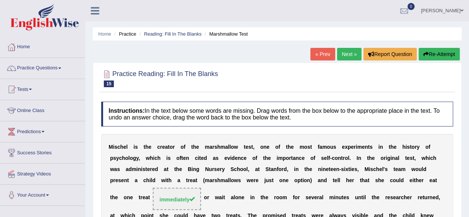
click at [341, 56] on link "Next »" at bounding box center [349, 54] width 24 height 13
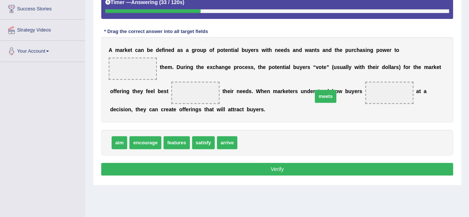
drag, startPoint x: 247, startPoint y: 141, endPoint x: 315, endPoint y: 92, distance: 84.0
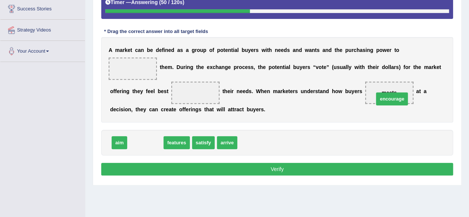
drag, startPoint x: 146, startPoint y: 145, endPoint x: 396, endPoint y: 84, distance: 257.2
click at [396, 92] on span "encourage" at bounding box center [392, 98] width 32 height 13
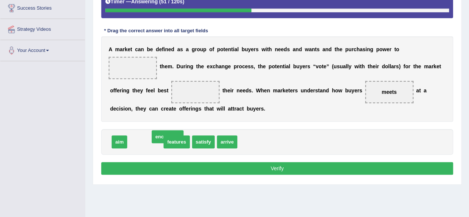
scroll to position [145, 0]
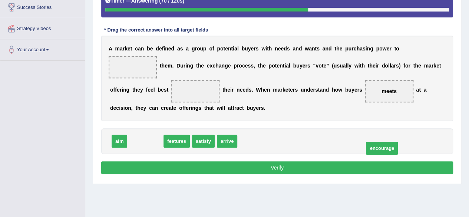
drag, startPoint x: 138, startPoint y: 136, endPoint x: 373, endPoint y: 145, distance: 235.3
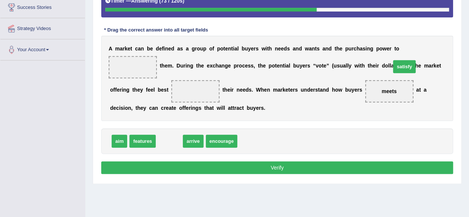
drag, startPoint x: 164, startPoint y: 139, endPoint x: 399, endPoint y: 64, distance: 246.7
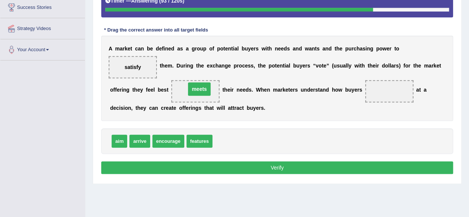
drag, startPoint x: 312, startPoint y: 93, endPoint x: 122, endPoint y: 92, distance: 189.9
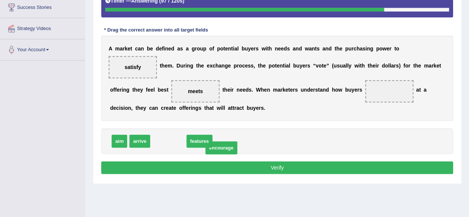
drag, startPoint x: 165, startPoint y: 142, endPoint x: 200, endPoint y: 139, distance: 35.7
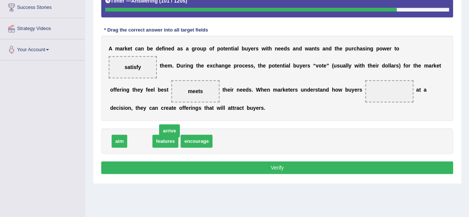
drag, startPoint x: 139, startPoint y: 138, endPoint x: 164, endPoint y: 129, distance: 26.2
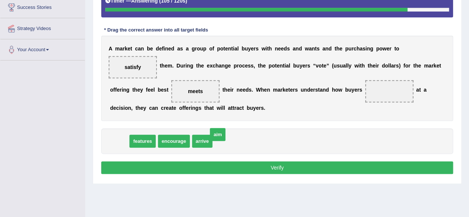
drag, startPoint x: 120, startPoint y: 136, endPoint x: 185, endPoint y: 138, distance: 64.5
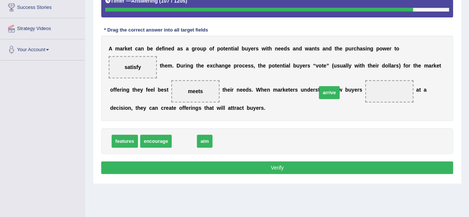
drag, startPoint x: 181, startPoint y: 141, endPoint x: 326, endPoint y: 92, distance: 153.1
click at [277, 167] on button "Verify" at bounding box center [277, 167] width 352 height 13
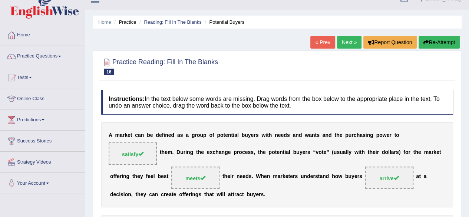
scroll to position [0, 0]
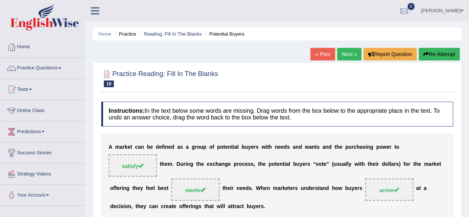
click at [346, 54] on link "Next »" at bounding box center [349, 54] width 24 height 13
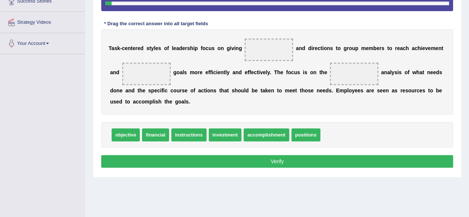
scroll to position [154, 0]
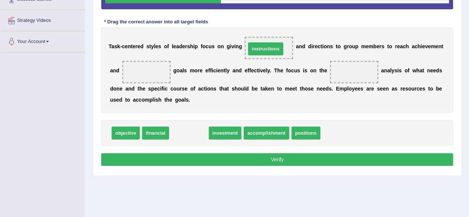
drag, startPoint x: 192, startPoint y: 128, endPoint x: 271, endPoint y: 43, distance: 116.7
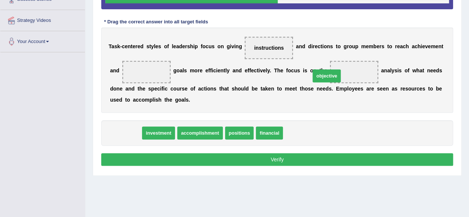
drag, startPoint x: 125, startPoint y: 130, endPoint x: 326, endPoint y: 73, distance: 209.0
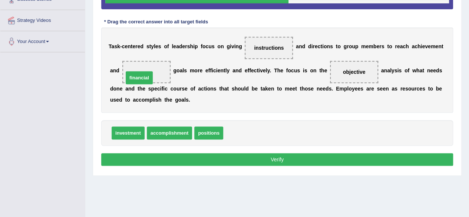
drag, startPoint x: 230, startPoint y: 130, endPoint x: 132, endPoint y: 72, distance: 113.8
click at [277, 157] on button "Verify" at bounding box center [277, 159] width 352 height 13
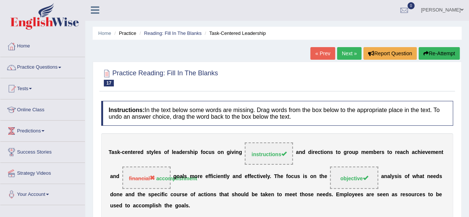
scroll to position [0, 0]
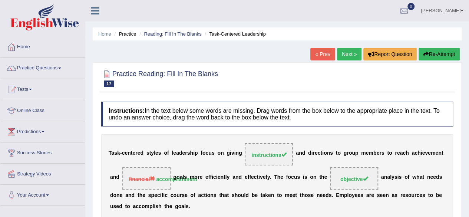
click at [345, 54] on link "Next »" at bounding box center [349, 54] width 24 height 13
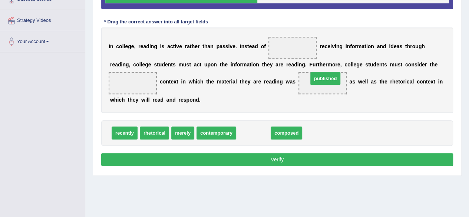
drag, startPoint x: 251, startPoint y: 130, endPoint x: 323, endPoint y: 76, distance: 90.3
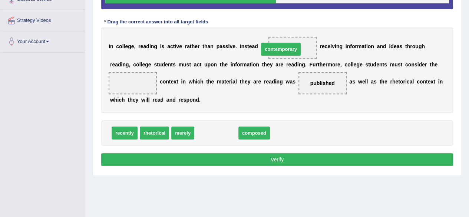
drag, startPoint x: 214, startPoint y: 130, endPoint x: 278, endPoint y: 45, distance: 106.9
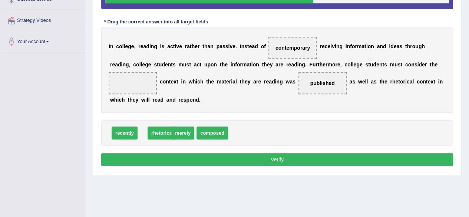
drag, startPoint x: 150, startPoint y: 132, endPoint x: 158, endPoint y: 132, distance: 7.8
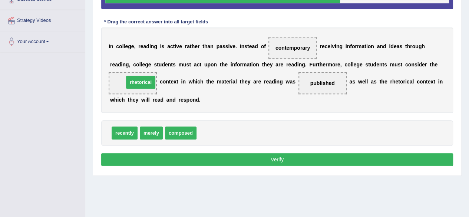
drag, startPoint x: 201, startPoint y: 129, endPoint x: 128, endPoint y: 79, distance: 88.0
drag, startPoint x: 128, startPoint y: 79, endPoint x: 204, endPoint y: 131, distance: 91.7
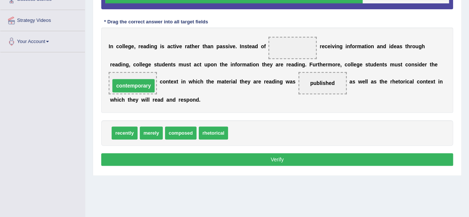
drag, startPoint x: 286, startPoint y: 44, endPoint x: 125, endPoint y: 81, distance: 164.7
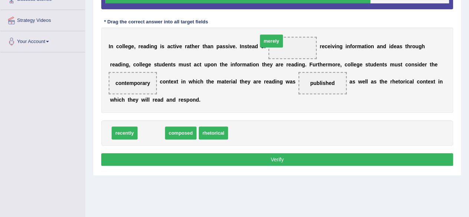
drag, startPoint x: 150, startPoint y: 129, endPoint x: 271, endPoint y: 43, distance: 147.9
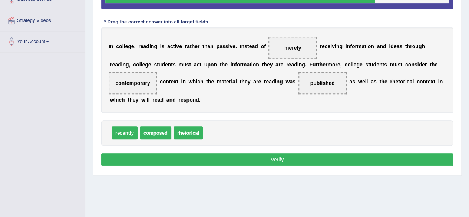
click at [281, 158] on button "Verify" at bounding box center [277, 159] width 352 height 13
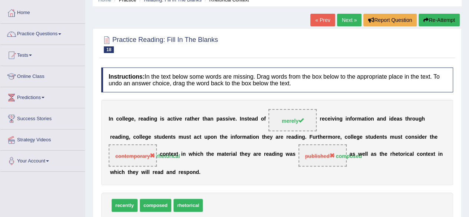
scroll to position [34, 0]
click at [348, 21] on link "Next »" at bounding box center [349, 20] width 24 height 13
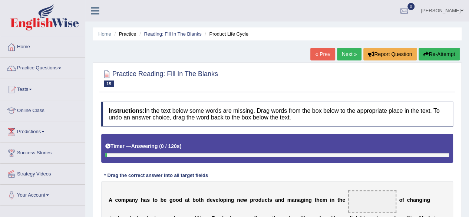
scroll to position [22, 0]
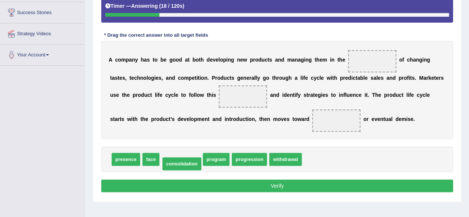
drag, startPoint x: 181, startPoint y: 156, endPoint x: 182, endPoint y: 159, distance: 3.8
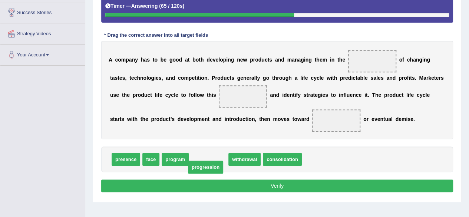
drag, startPoint x: 205, startPoint y: 158, endPoint x: 201, endPoint y: 161, distance: 5.0
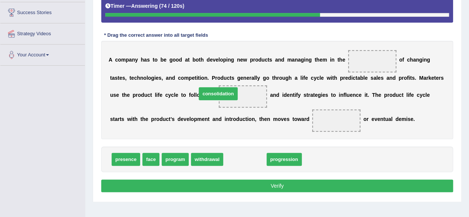
drag, startPoint x: 237, startPoint y: 160, endPoint x: 212, endPoint y: 96, distance: 69.1
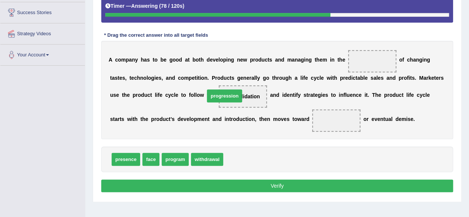
drag, startPoint x: 239, startPoint y: 161, endPoint x: 220, endPoint y: 97, distance: 66.1
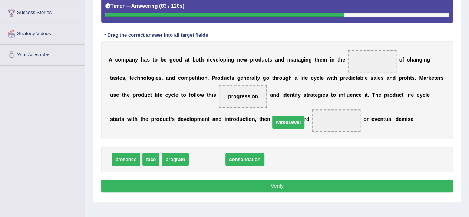
drag, startPoint x: 207, startPoint y: 156, endPoint x: 287, endPoint y: 119, distance: 88.8
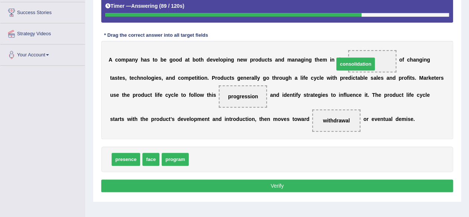
drag, startPoint x: 200, startPoint y: 158, endPoint x: 346, endPoint y: 62, distance: 174.6
click at [278, 184] on button "Verify" at bounding box center [277, 185] width 352 height 13
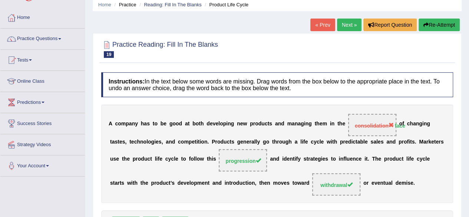
scroll to position [27, 0]
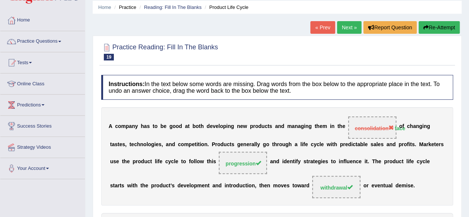
click at [344, 28] on link "Next »" at bounding box center [349, 27] width 24 height 13
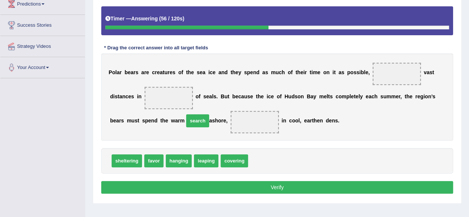
drag, startPoint x: 252, startPoint y: 158, endPoint x: 189, endPoint y: 116, distance: 75.3
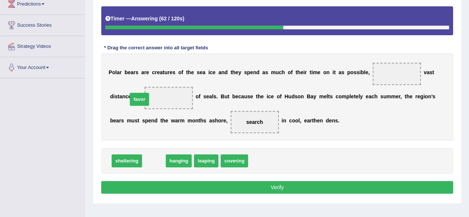
drag, startPoint x: 154, startPoint y: 162, endPoint x: 139, endPoint y: 100, distance: 63.6
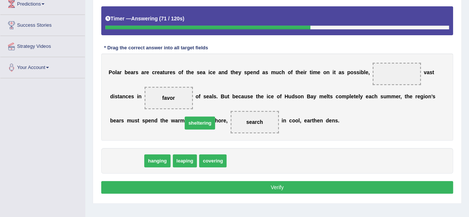
drag, startPoint x: 126, startPoint y: 161, endPoint x: 199, endPoint y: 123, distance: 82.3
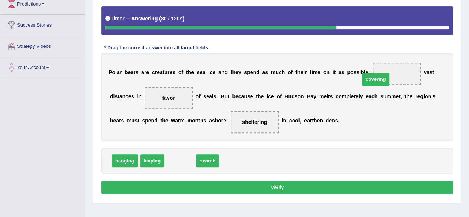
drag, startPoint x: 181, startPoint y: 158, endPoint x: 378, endPoint y: 75, distance: 214.3
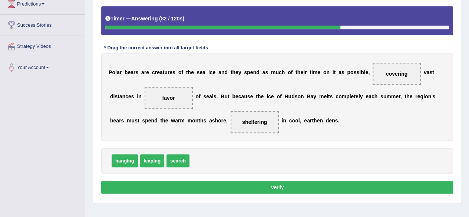
click at [276, 184] on button "Verify" at bounding box center [277, 187] width 352 height 13
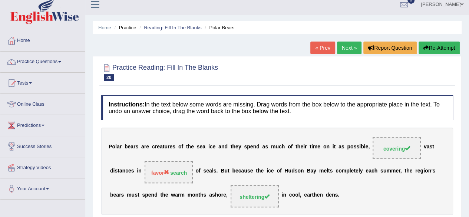
scroll to position [3, 0]
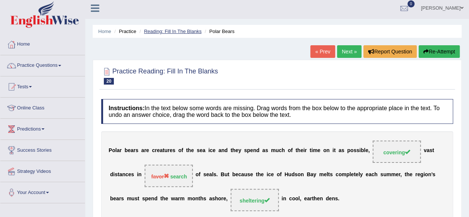
click at [178, 31] on link "Reading: Fill In The Blanks" at bounding box center [172, 32] width 57 height 6
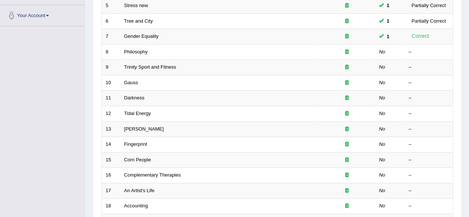
scroll to position [270, 0]
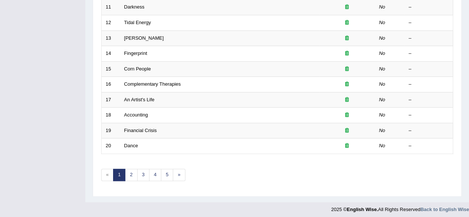
click at [164, 172] on link "5" at bounding box center [167, 175] width 12 height 12
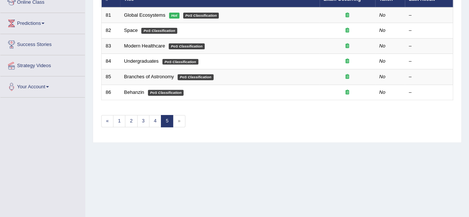
scroll to position [156, 0]
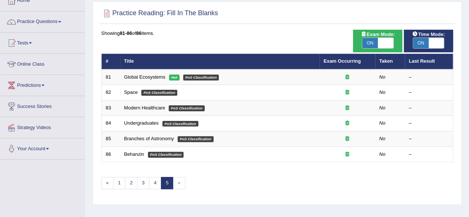
drag, startPoint x: 0, startPoint y: 0, endPoint x: 454, endPoint y: 36, distance: 455.3
click at [454, 36] on html "Toggle navigation Home Practice Questions Speaking Practice Read Aloud Repeat S…" at bounding box center [234, 62] width 469 height 217
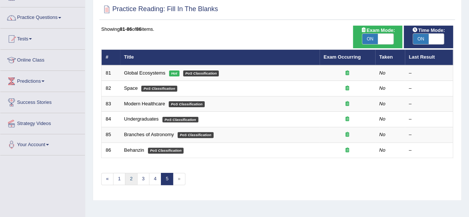
click at [126, 176] on link "2" at bounding box center [131, 179] width 12 height 12
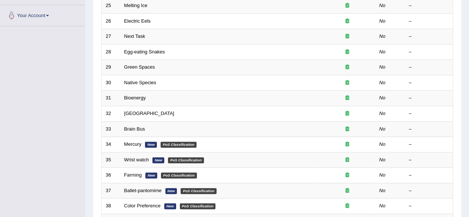
scroll to position [270, 0]
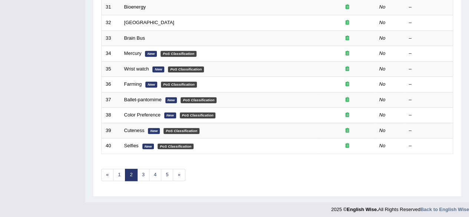
drag, startPoint x: 0, startPoint y: 0, endPoint x: 474, endPoint y: 214, distance: 520.5
click at [144, 172] on link "3" at bounding box center [143, 175] width 12 height 12
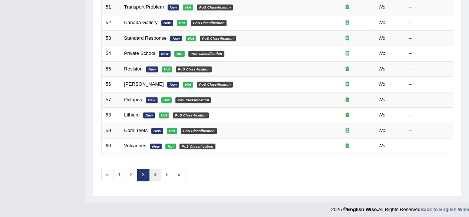
click at [154, 172] on link "4" at bounding box center [155, 175] width 12 height 12
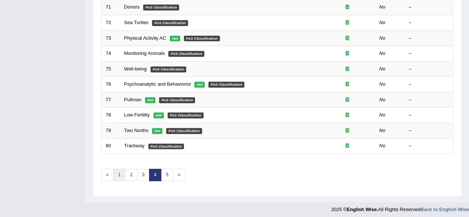
click at [116, 172] on link "1" at bounding box center [119, 175] width 12 height 12
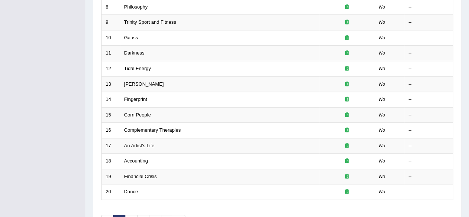
scroll to position [270, 0]
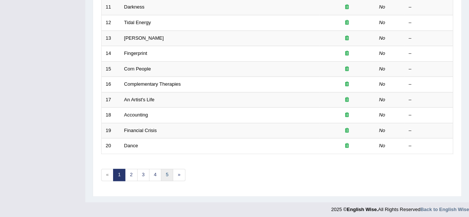
click at [164, 169] on link "5" at bounding box center [167, 175] width 12 height 12
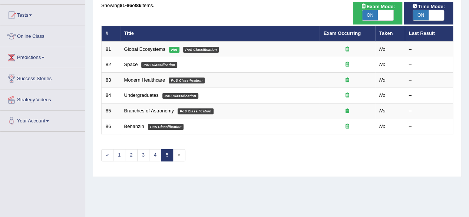
scroll to position [73, 0]
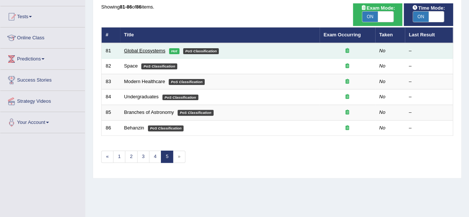
click at [139, 48] on link "Global Ecosystems" at bounding box center [144, 51] width 41 height 6
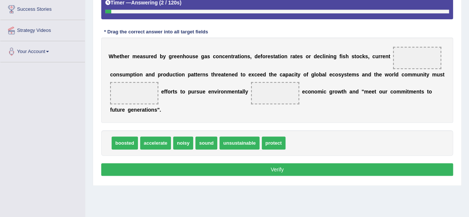
scroll to position [142, 0]
